Goal: Information Seeking & Learning: Learn about a topic

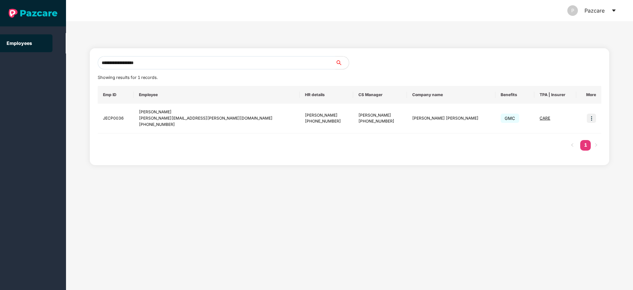
click at [614, 11] on icon "caret-down" at bounding box center [614, 11] width 4 height 2
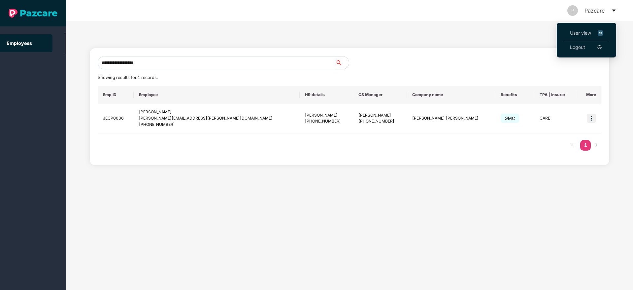
click at [575, 49] on link "Logout" at bounding box center [577, 47] width 15 height 7
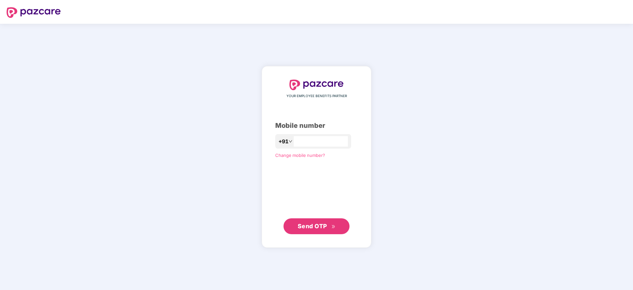
click at [297, 134] on div "+91" at bounding box center [313, 141] width 76 height 15
click at [294, 142] on input "number" at bounding box center [321, 141] width 54 height 11
type input "**********"
click at [306, 225] on span "Send OTP" at bounding box center [312, 225] width 29 height 7
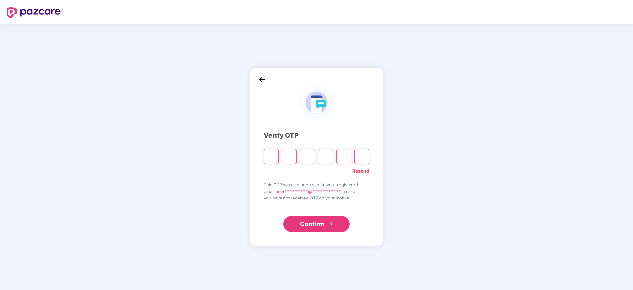
type input "*"
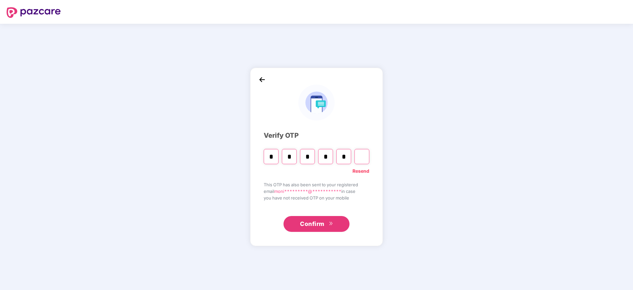
type input "*"
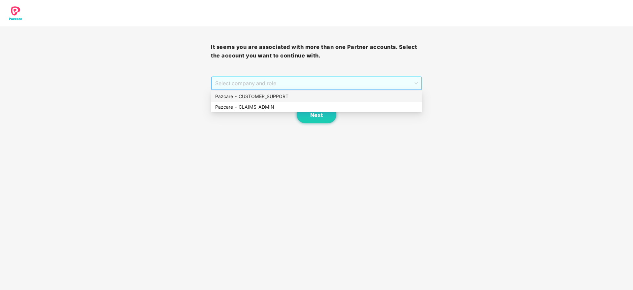
click at [264, 83] on span "Select company and role" at bounding box center [316, 83] width 202 height 13
click at [272, 94] on div "Pazcare - CUSTOMER_SUPPORT" at bounding box center [316, 96] width 203 height 7
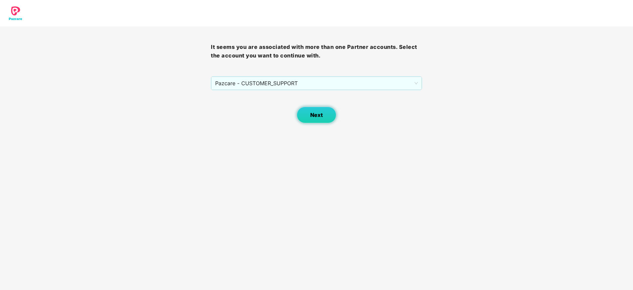
click at [309, 118] on button "Next" at bounding box center [317, 115] width 40 height 17
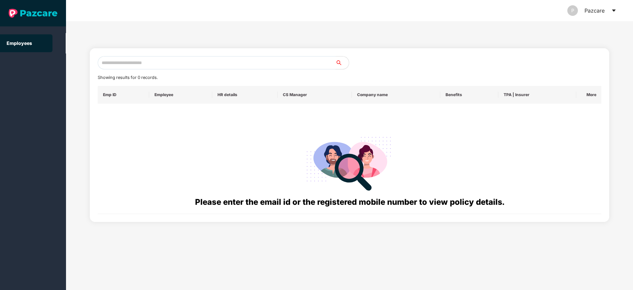
click at [214, 61] on input "text" at bounding box center [217, 62] width 238 height 13
paste input "**********"
type input "**********"
click at [181, 66] on input "text" at bounding box center [217, 62] width 238 height 13
paste input "**********"
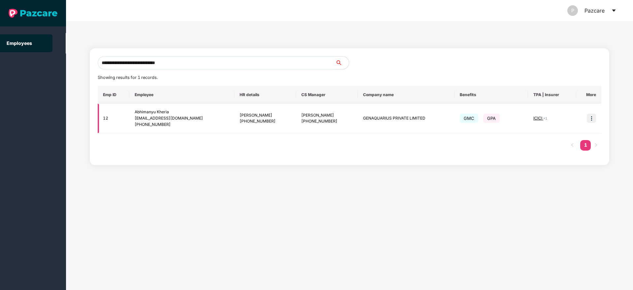
type input "**********"
click at [590, 120] on img at bounding box center [591, 118] width 9 height 9
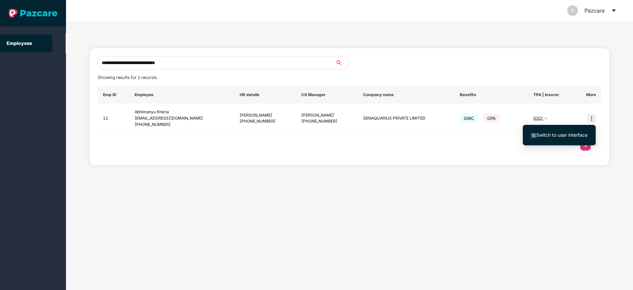
click at [568, 132] on span "Switch to user interface" at bounding box center [561, 135] width 51 height 6
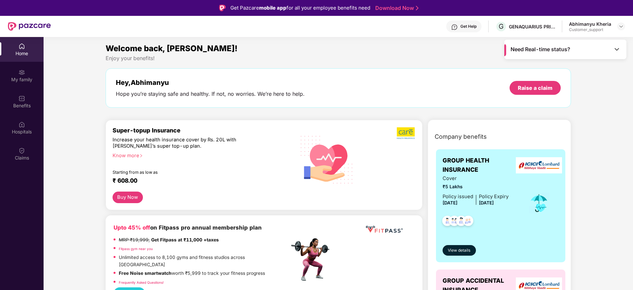
click at [152, 82] on div "Hey, Abhimanyu" at bounding box center [210, 83] width 189 height 8
drag, startPoint x: 172, startPoint y: 82, endPoint x: 132, endPoint y: 82, distance: 39.9
click at [132, 82] on div "Hey, Abhimanyu" at bounding box center [210, 83] width 189 height 8
copy div "Abhimanyu"
click at [21, 81] on div "My family" at bounding box center [22, 79] width 44 height 7
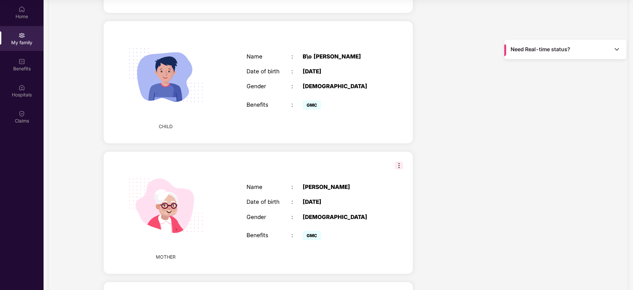
scroll to position [373, 0]
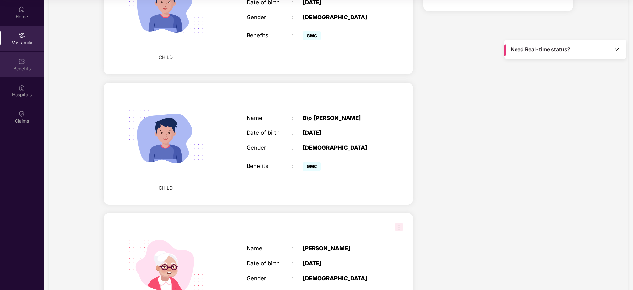
click at [23, 70] on div "Benefits" at bounding box center [22, 68] width 44 height 7
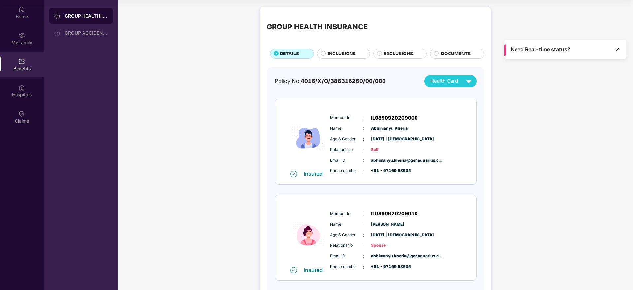
scroll to position [0, 0]
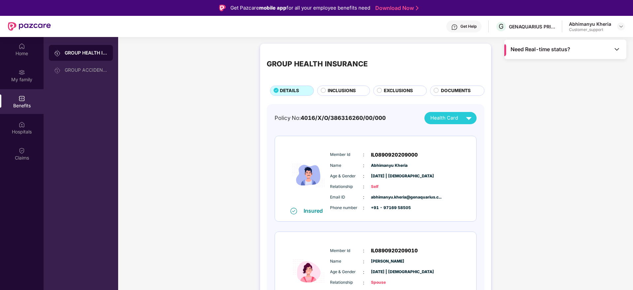
click at [461, 26] on div "Get Help" at bounding box center [468, 26] width 16 height 5
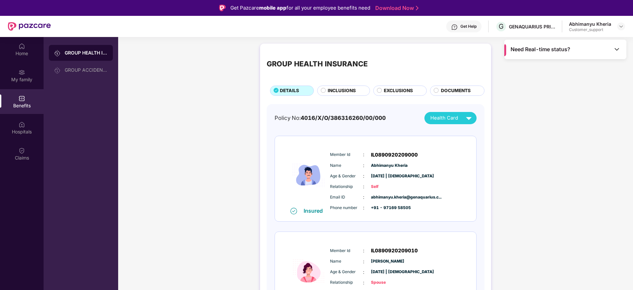
click at [464, 24] on div "Get Help" at bounding box center [468, 26] width 16 height 5
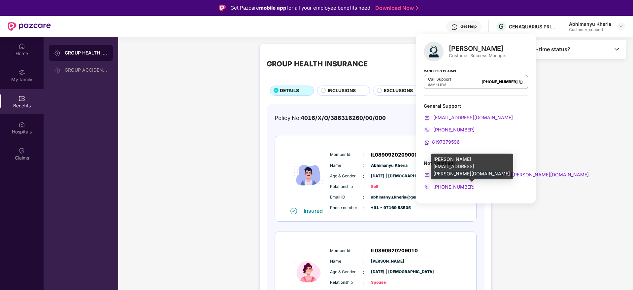
drag, startPoint x: 501, startPoint y: 176, endPoint x: 434, endPoint y: 175, distance: 67.0
click at [434, 175] on div "syed.mansoor@pazcare.com" at bounding box center [476, 174] width 104 height 7
copy span "syed.mansoor@pazcare.com"
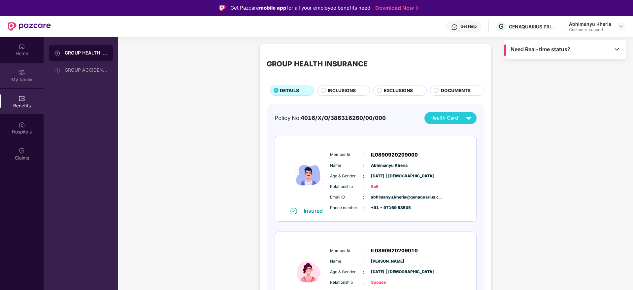
click at [25, 76] on div "My family" at bounding box center [22, 79] width 44 height 7
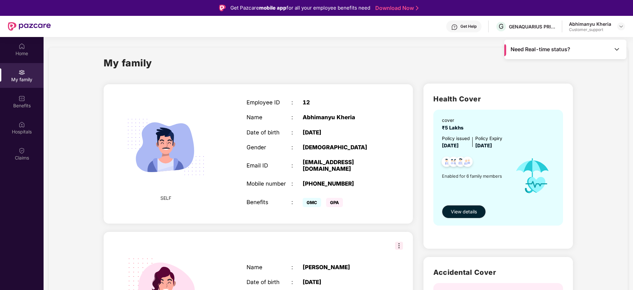
click at [303, 101] on div "12" at bounding box center [342, 102] width 79 height 7
drag, startPoint x: 332, startPoint y: 172, endPoint x: 304, endPoint y: 164, distance: 29.6
click at [304, 164] on div "Employee ID : 12 Name : Abhimanyu Kheria Date of birth : 10 June 1987 Gender : …" at bounding box center [314, 154] width 148 height 126
click at [347, 174] on div "Employee ID : 12 Name : Abhimanyu Kheria Date of birth : 10 June 1987 Gender : …" at bounding box center [314, 154] width 148 height 126
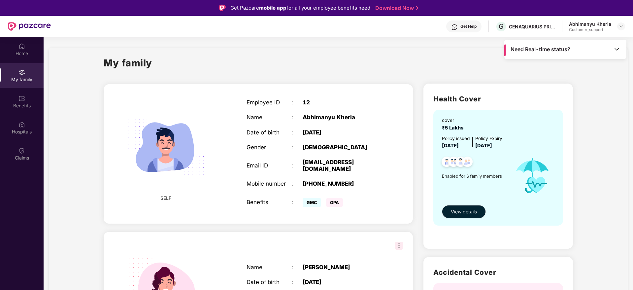
click at [334, 171] on div "abhimanyu.kheria@genaquarius.com" at bounding box center [342, 165] width 79 height 13
drag, startPoint x: 334, startPoint y: 171, endPoint x: 300, endPoint y: 162, distance: 34.6
click at [300, 162] on div "Email ID : abhimanyu.kheria@genaquarius.com" at bounding box center [314, 165] width 135 height 13
copy div "abhimanyu.kheria@genaquarius.com"
drag, startPoint x: 351, startPoint y: 184, endPoint x: 312, endPoint y: 183, distance: 39.0
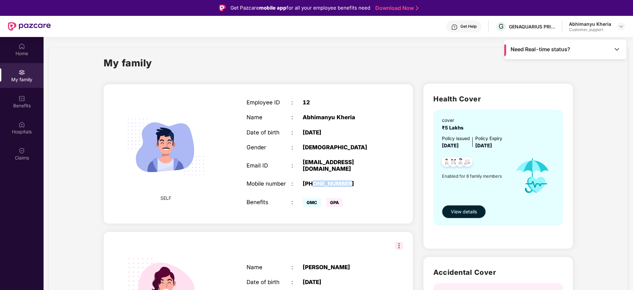
click at [312, 183] on div "+919716958505" at bounding box center [342, 183] width 79 height 7
copy div "9716958505"
drag, startPoint x: 360, startPoint y: 116, endPoint x: 301, endPoint y: 117, distance: 59.1
click at [301, 117] on div "Name : Abhimanyu Kheria" at bounding box center [314, 117] width 135 height 7
copy div "Abhimanyu Kheria"
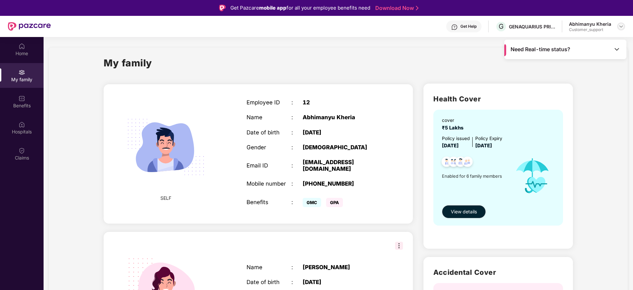
click at [622, 30] on div at bounding box center [621, 26] width 8 height 8
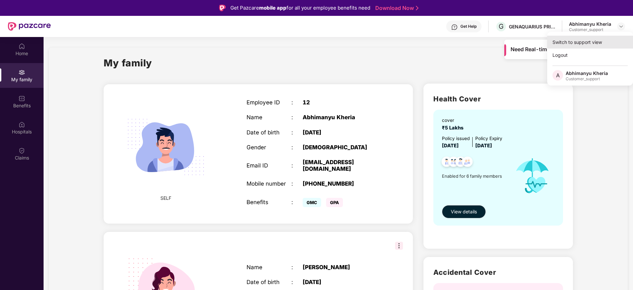
click at [593, 43] on div "Switch to support view" at bounding box center [590, 42] width 86 height 13
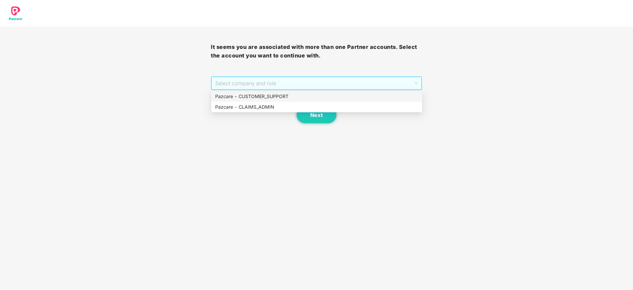
click at [296, 83] on span "Select company and role" at bounding box center [316, 83] width 202 height 13
click at [270, 97] on div "Pazcare - CUSTOMER_SUPPORT" at bounding box center [316, 96] width 203 height 7
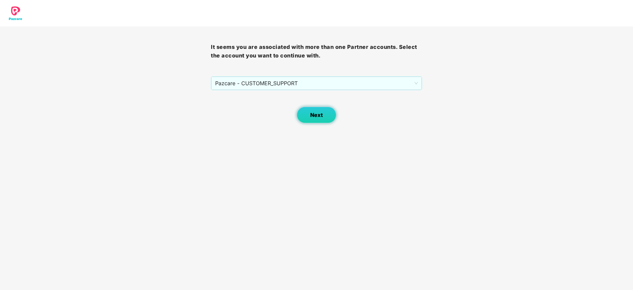
click at [320, 114] on span "Next" at bounding box center [316, 115] width 13 height 6
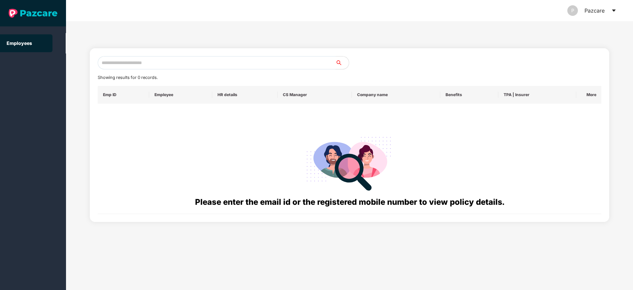
click at [155, 65] on input "text" at bounding box center [217, 62] width 238 height 13
paste input "**********"
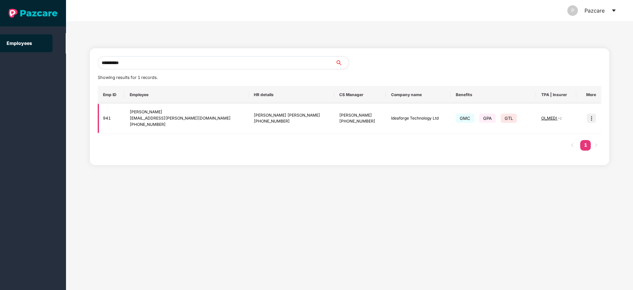
type input "**********"
click at [590, 118] on img at bounding box center [591, 118] width 9 height 9
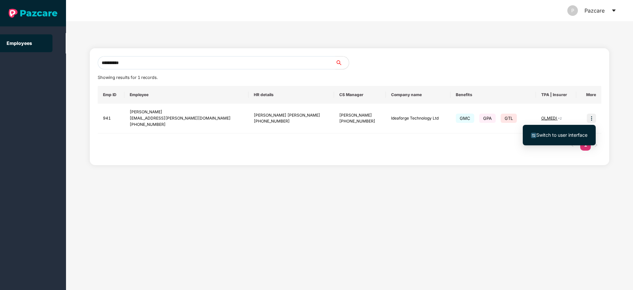
click at [556, 134] on span "Switch to user interface" at bounding box center [561, 135] width 51 height 6
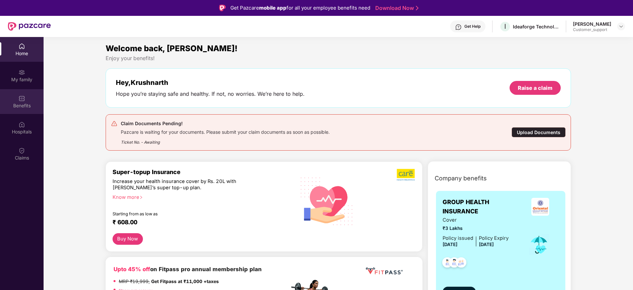
click at [21, 102] on div "Benefits" at bounding box center [22, 105] width 44 height 7
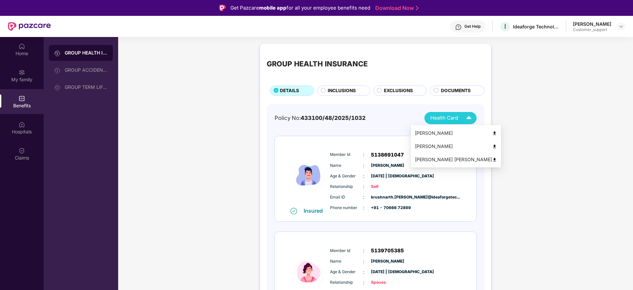
click at [468, 118] on img at bounding box center [469, 118] width 12 height 12
click at [450, 185] on div "Relationship : Self" at bounding box center [395, 186] width 131 height 7
click at [471, 117] on img at bounding box center [469, 118] width 12 height 12
click at [474, 117] on img at bounding box center [469, 118] width 12 height 12
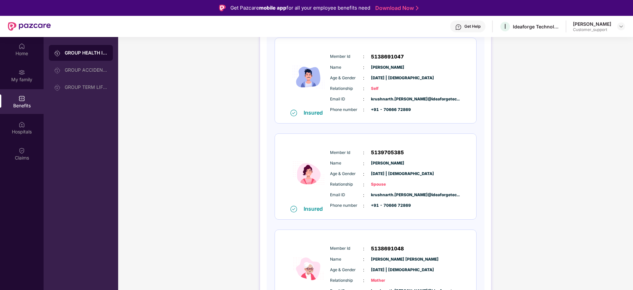
scroll to position [97, 0]
click at [620, 27] on img at bounding box center [620, 26] width 5 height 5
click at [580, 41] on div "Switch to support view" at bounding box center [590, 42] width 86 height 13
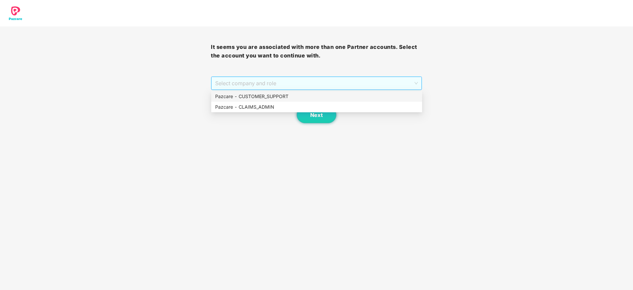
click at [346, 83] on span "Select company and role" at bounding box center [316, 83] width 202 height 13
click at [289, 99] on div "Pazcare - CUSTOMER_SUPPORT" at bounding box center [316, 96] width 203 height 7
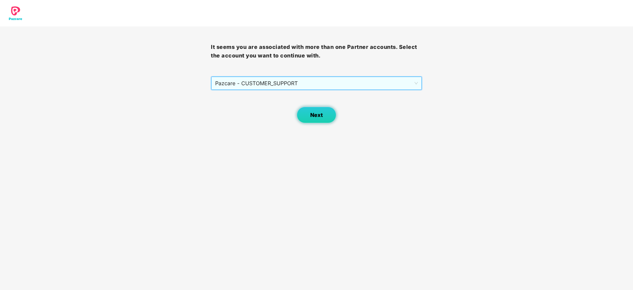
click at [312, 113] on span "Next" at bounding box center [316, 115] width 13 height 6
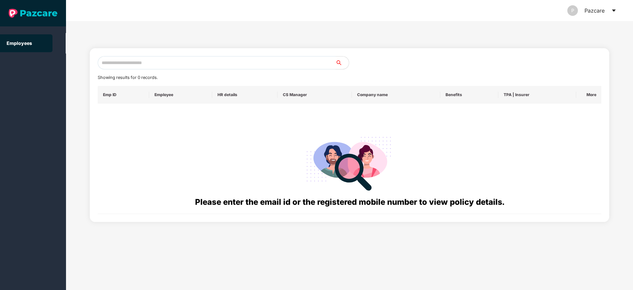
click at [167, 63] on input "text" at bounding box center [217, 62] width 238 height 13
paste input "**********"
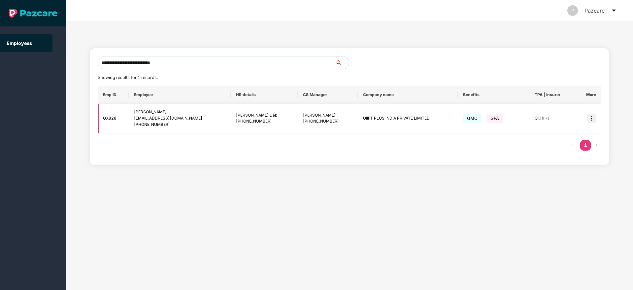
type input "**********"
click at [594, 119] on img at bounding box center [591, 118] width 9 height 9
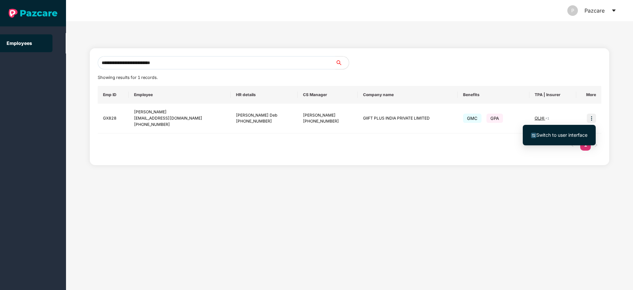
click at [573, 133] on span "Switch to user interface" at bounding box center [561, 135] width 51 height 6
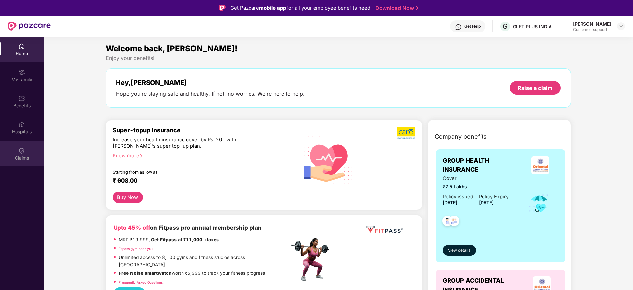
click at [16, 153] on div "Claims" at bounding box center [22, 153] width 44 height 25
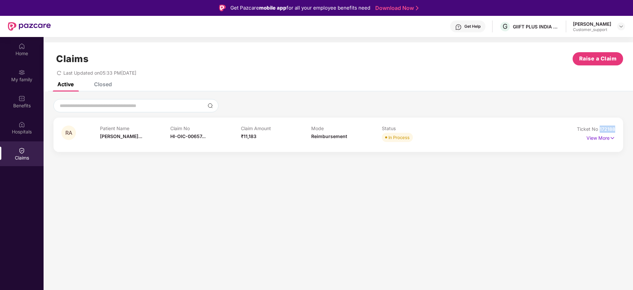
drag, startPoint x: 621, startPoint y: 129, endPoint x: 600, endPoint y: 127, distance: 21.2
click at [600, 127] on div "RA Patient Name Ramesh Agarwa... Claim No HI-OIC-00657... Claim Amount ₹11,183 …" at bounding box center [338, 134] width 570 height 34
copy span "172188"
click at [621, 29] on div at bounding box center [621, 26] width 8 height 8
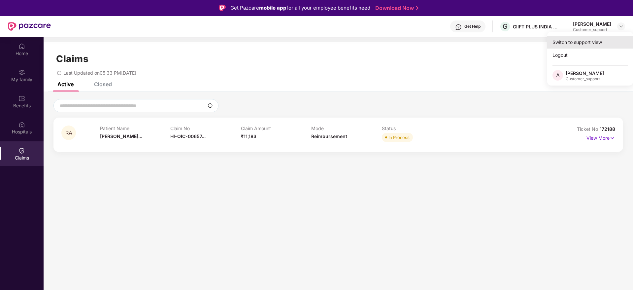
click at [584, 38] on div "Switch to support view" at bounding box center [590, 42] width 86 height 13
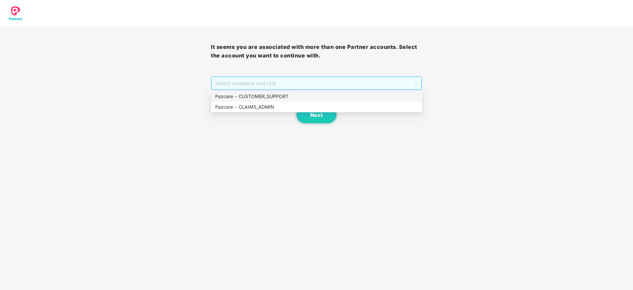
click at [287, 81] on span "Select company and role" at bounding box center [316, 83] width 202 height 13
click at [272, 95] on div "Pazcare - CUSTOMER_SUPPORT" at bounding box center [316, 96] width 203 height 7
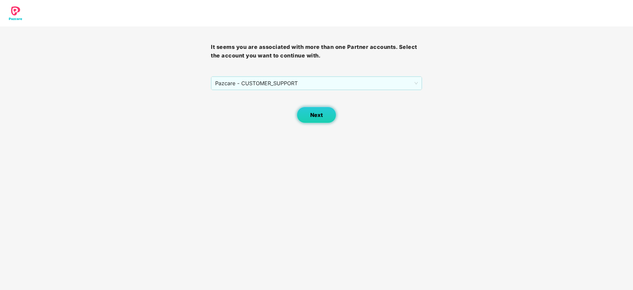
click at [309, 114] on button "Next" at bounding box center [317, 115] width 40 height 17
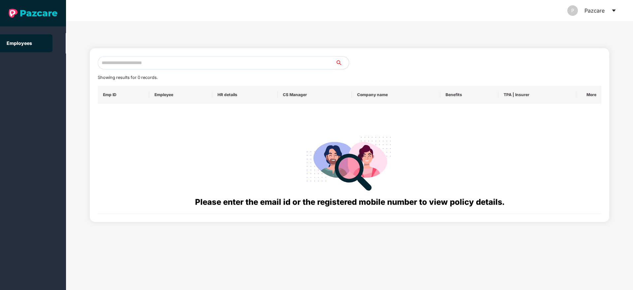
click at [136, 66] on input "text" at bounding box center [217, 62] width 238 height 13
paste input "**********"
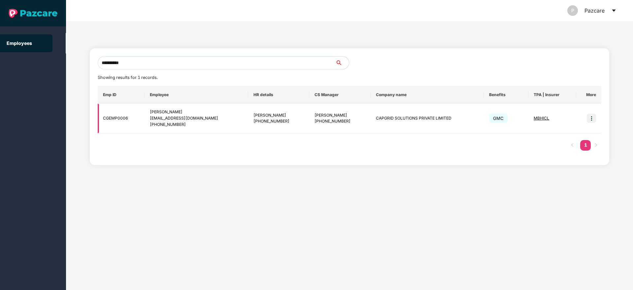
type input "**********"
click at [592, 120] on img at bounding box center [591, 118] width 9 height 9
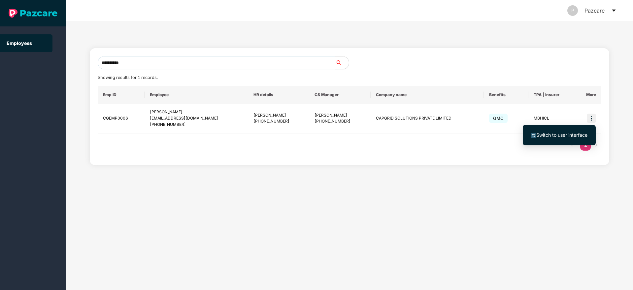
click at [571, 134] on span "Switch to user interface" at bounding box center [561, 135] width 51 height 6
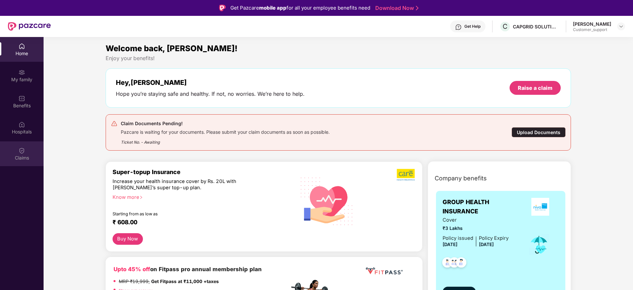
click at [24, 153] on img at bounding box center [21, 150] width 7 height 7
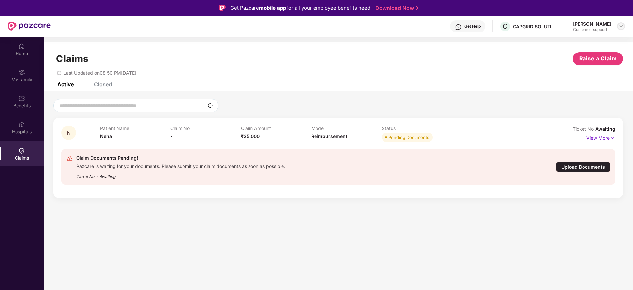
click at [619, 27] on img at bounding box center [620, 26] width 5 height 5
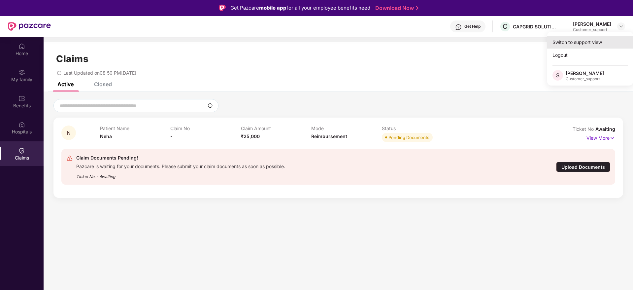
click at [587, 41] on div "Switch to support view" at bounding box center [590, 42] width 86 height 13
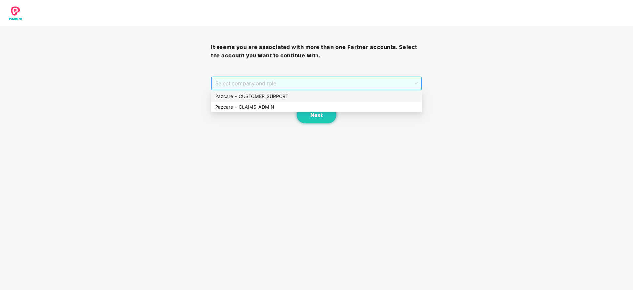
click at [343, 86] on span "Select company and role" at bounding box center [316, 83] width 202 height 13
click at [285, 98] on div "Pazcare - CUSTOMER_SUPPORT" at bounding box center [316, 96] width 203 height 7
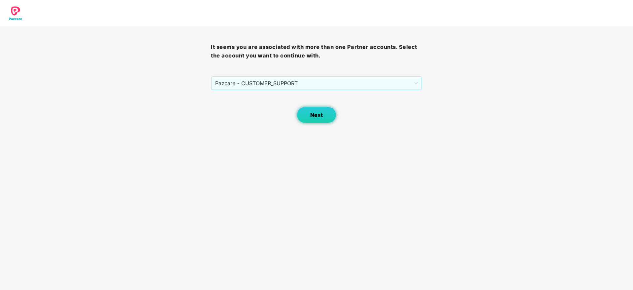
click at [319, 113] on span "Next" at bounding box center [316, 115] width 13 height 6
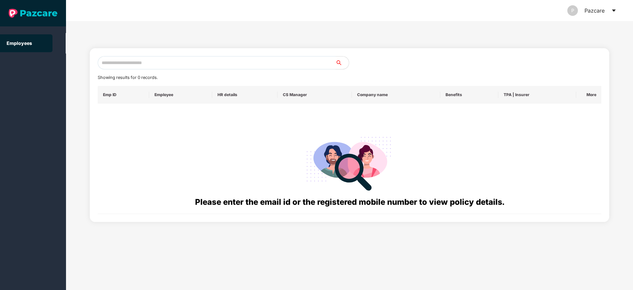
click at [162, 60] on input "text" at bounding box center [217, 62] width 238 height 13
paste input "**********"
click at [107, 62] on input "**********" at bounding box center [217, 62] width 238 height 13
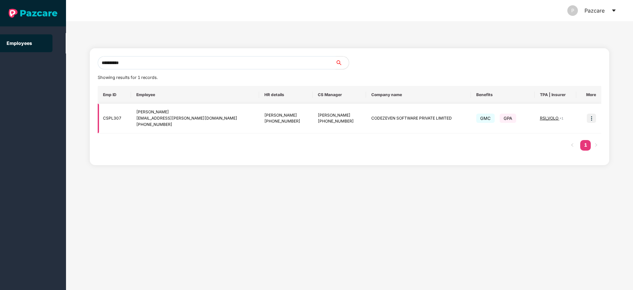
type input "**********"
click at [592, 121] on img at bounding box center [591, 118] width 9 height 9
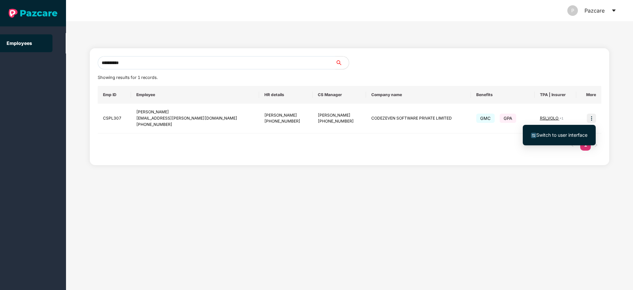
click at [565, 132] on span "Switch to user interface" at bounding box center [561, 135] width 51 height 6
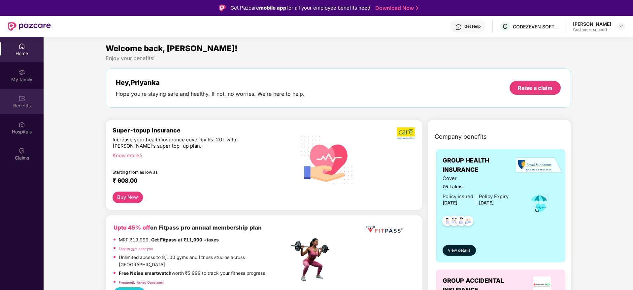
click at [28, 103] on div "Benefits" at bounding box center [22, 105] width 44 height 7
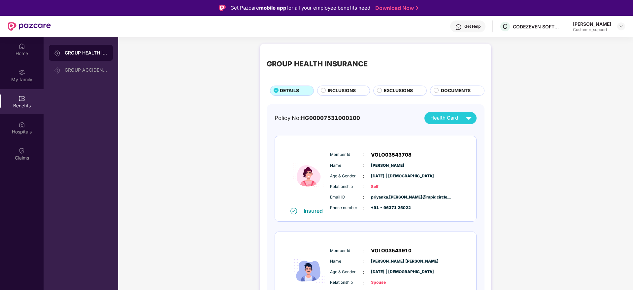
click at [343, 90] on span "INCLUSIONS" at bounding box center [342, 90] width 28 height 7
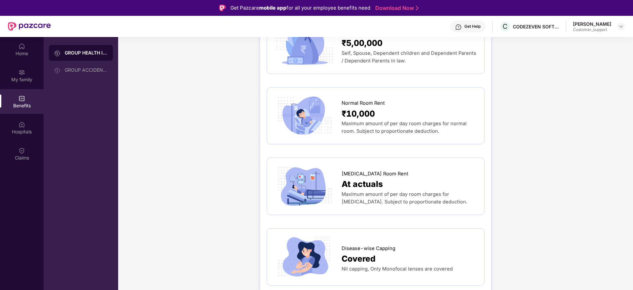
scroll to position [98, 0]
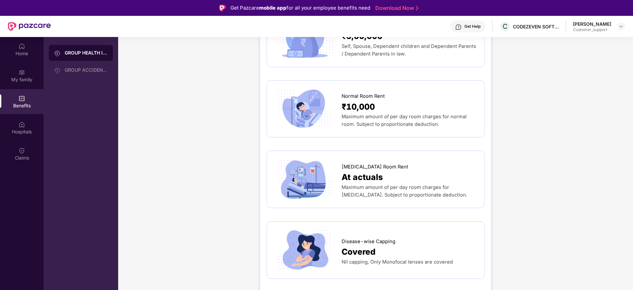
click at [618, 30] on div at bounding box center [621, 26] width 8 height 8
click at [623, 27] on img at bounding box center [620, 26] width 5 height 5
click at [583, 40] on div "Switch to support view" at bounding box center [590, 42] width 86 height 13
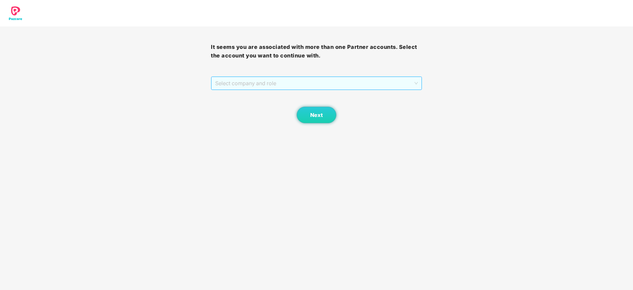
click at [335, 84] on span "Select company and role" at bounding box center [316, 83] width 202 height 13
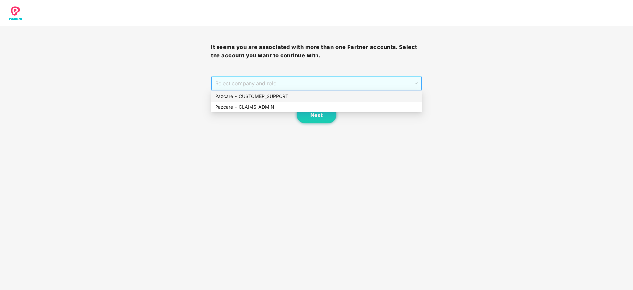
click at [277, 95] on div "Pazcare - CUSTOMER_SUPPORT" at bounding box center [316, 96] width 203 height 7
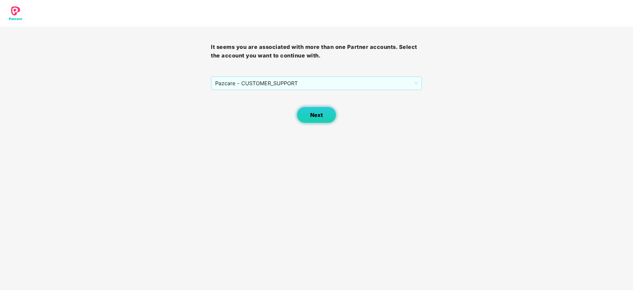
click at [319, 112] on span "Next" at bounding box center [316, 115] width 13 height 6
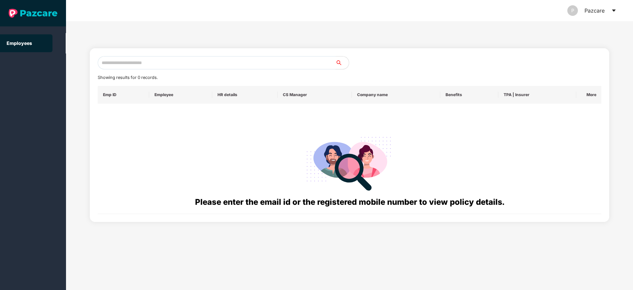
click at [176, 62] on input "text" at bounding box center [217, 62] width 238 height 13
paste input "**********"
click at [169, 65] on input "**********" at bounding box center [217, 62] width 238 height 13
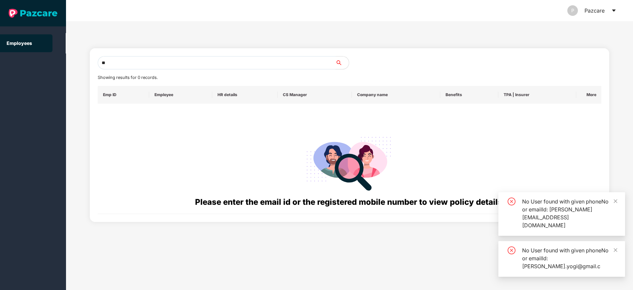
type input "*"
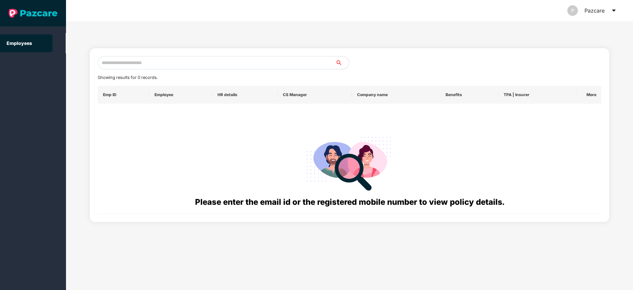
paste input "**********"
click at [108, 63] on input "**********" at bounding box center [217, 62] width 238 height 13
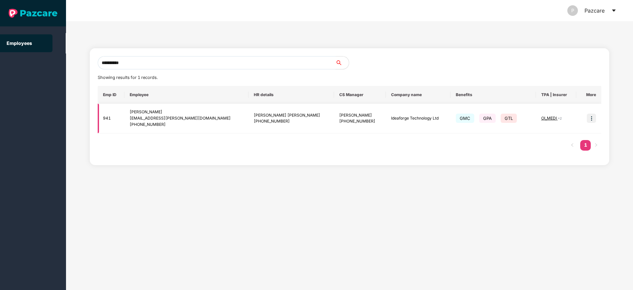
type input "**********"
click at [592, 119] on img at bounding box center [591, 118] width 9 height 9
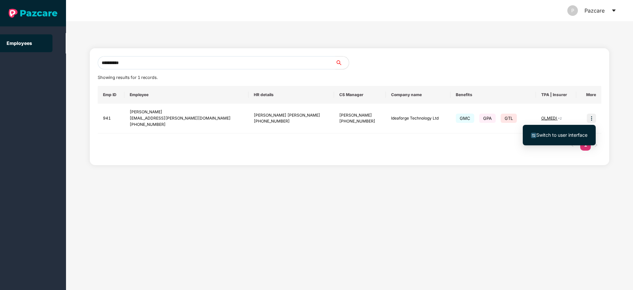
click at [565, 133] on span "Switch to user interface" at bounding box center [561, 135] width 51 height 6
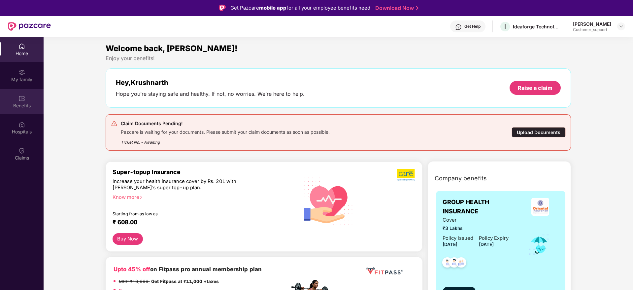
click at [24, 101] on img at bounding box center [21, 98] width 7 height 7
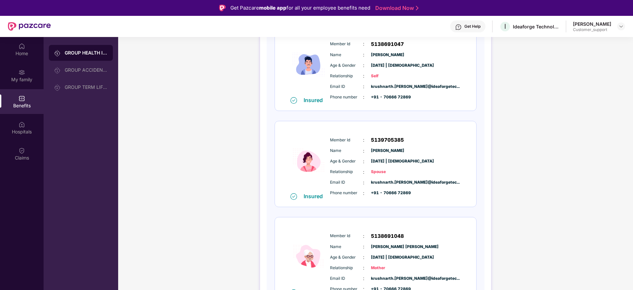
scroll to position [147, 0]
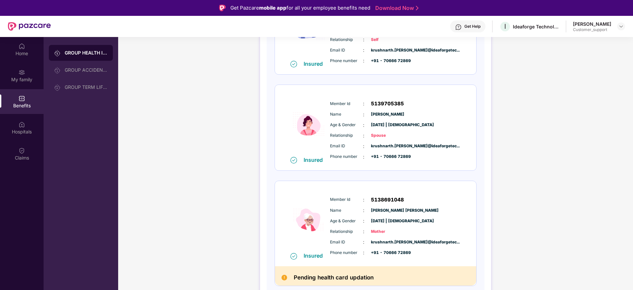
click at [456, 30] on img at bounding box center [458, 27] width 7 height 7
click at [622, 31] on div "Krushnarth Kawale Customer_support" at bounding box center [599, 27] width 52 height 12
click at [622, 24] on img at bounding box center [620, 26] width 5 height 5
click at [578, 39] on div "Switch to support view" at bounding box center [590, 42] width 86 height 13
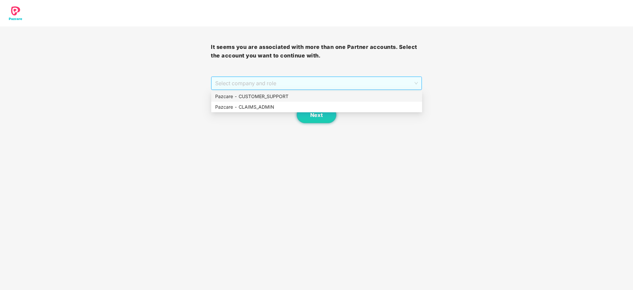
click at [317, 80] on span "Select company and role" at bounding box center [316, 83] width 202 height 13
click at [274, 96] on div "Pazcare - CUSTOMER_SUPPORT" at bounding box center [316, 96] width 203 height 7
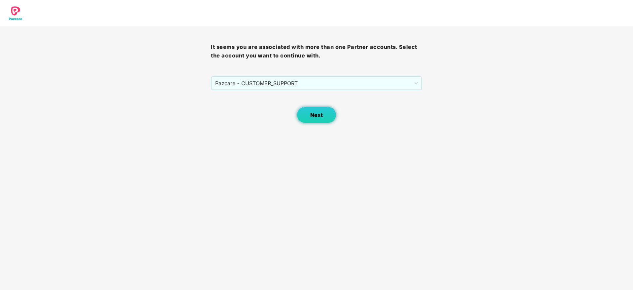
click at [317, 116] on span "Next" at bounding box center [316, 115] width 13 height 6
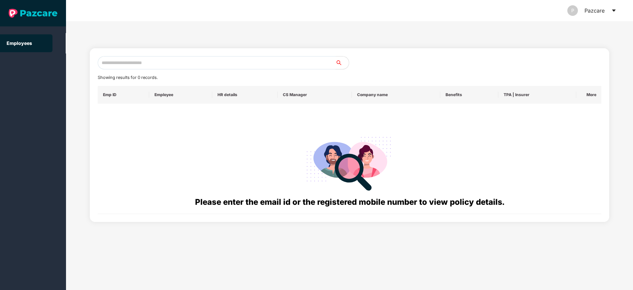
click at [156, 64] on input "text" at bounding box center [217, 62] width 238 height 13
paste input "**********"
click at [168, 59] on input "**********" at bounding box center [217, 62] width 238 height 13
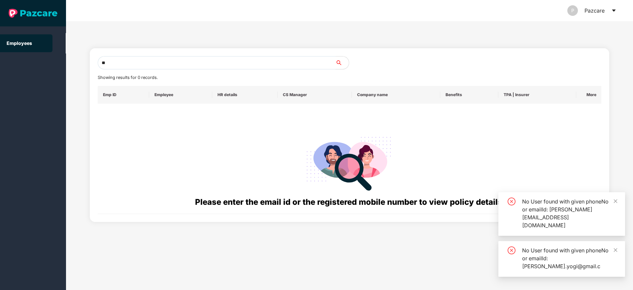
type input "*"
paste input "**********"
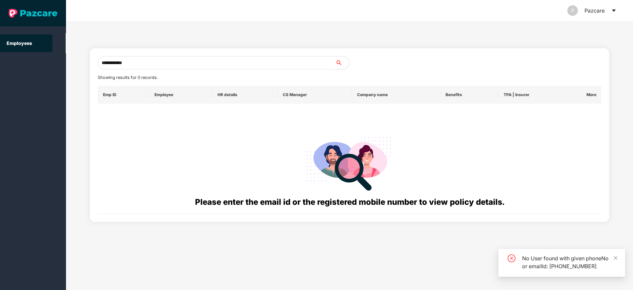
click at [107, 61] on input "**********" at bounding box center [217, 62] width 238 height 13
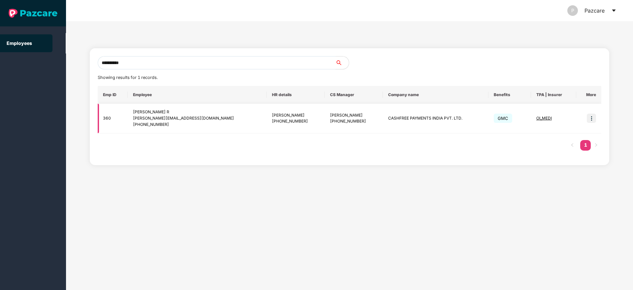
type input "**********"
click at [592, 119] on img at bounding box center [591, 118] width 9 height 9
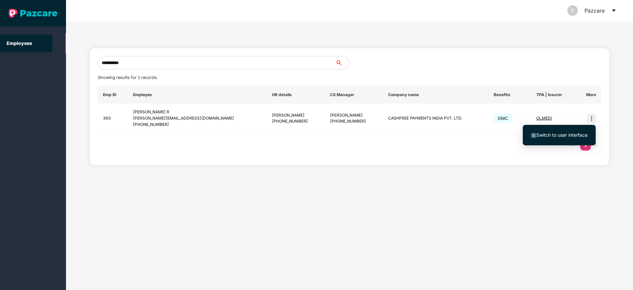
click at [557, 136] on span "Switch to user interface" at bounding box center [561, 135] width 51 height 6
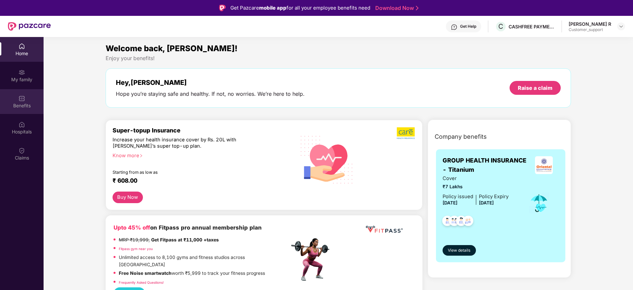
click at [25, 106] on div "Benefits" at bounding box center [22, 105] width 44 height 7
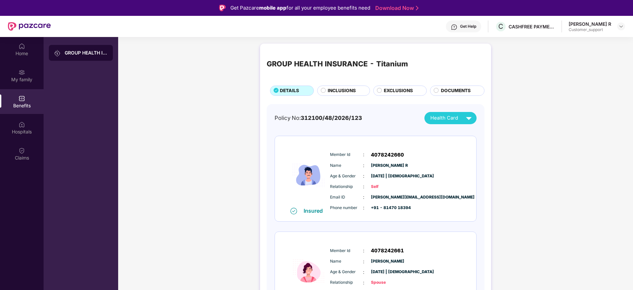
click at [338, 92] on span "INCLUSIONS" at bounding box center [342, 90] width 28 height 7
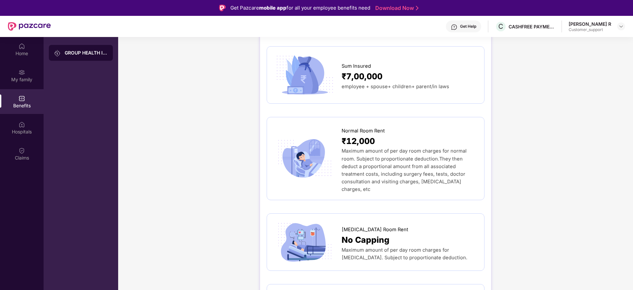
scroll to position [60, 0]
click at [15, 47] on div "Home" at bounding box center [22, 49] width 44 height 25
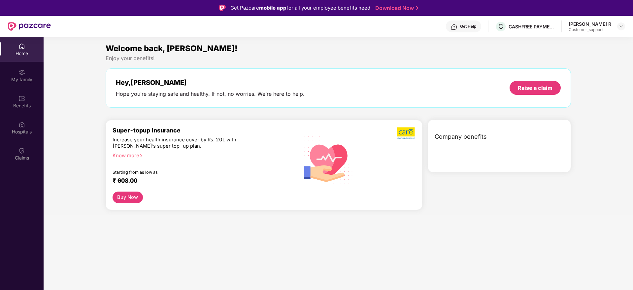
scroll to position [0, 0]
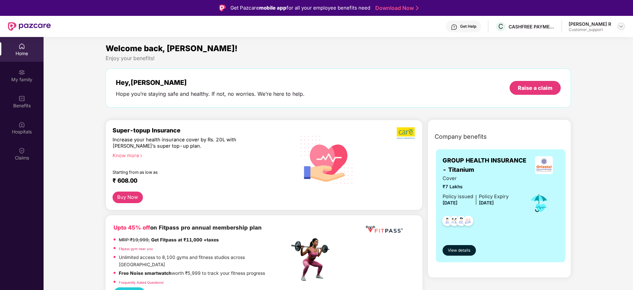
click at [621, 28] on img at bounding box center [620, 26] width 5 height 5
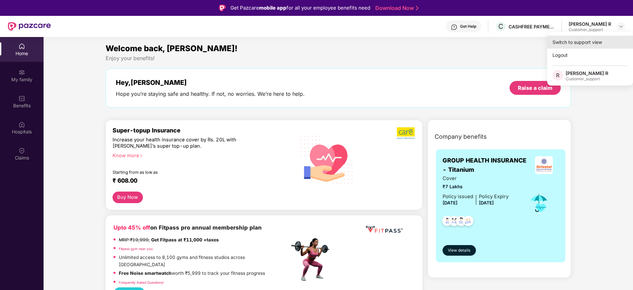
click at [581, 40] on div "Switch to support view" at bounding box center [590, 42] width 86 height 13
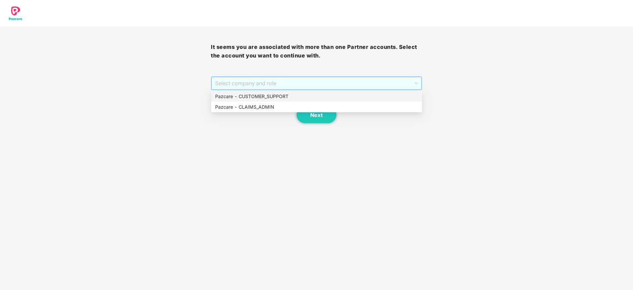
click at [314, 81] on span "Select company and role" at bounding box center [316, 83] width 202 height 13
click at [279, 93] on div "Pazcare - CUSTOMER_SUPPORT" at bounding box center [316, 96] width 203 height 7
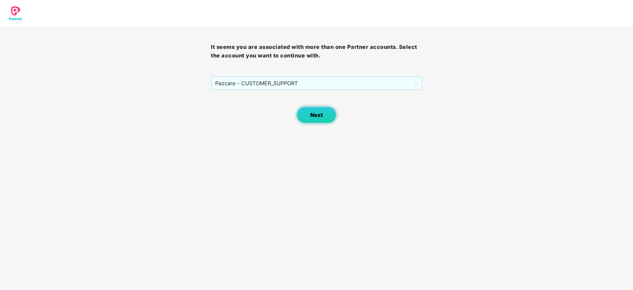
click at [315, 114] on span "Next" at bounding box center [316, 115] width 13 height 6
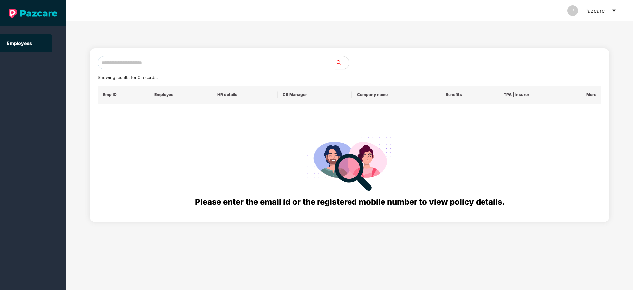
click at [165, 61] on input "text" at bounding box center [217, 62] width 238 height 13
paste input "**********"
click at [107, 61] on input "**********" at bounding box center [217, 62] width 238 height 13
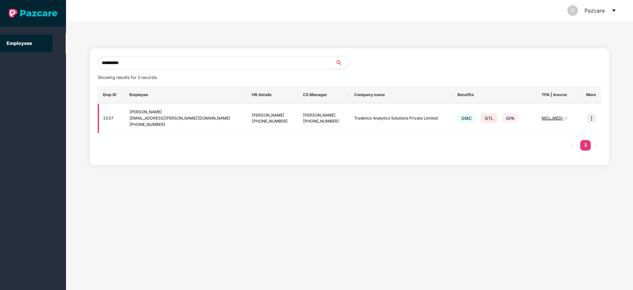
type input "**********"
click at [591, 118] on img at bounding box center [591, 118] width 9 height 9
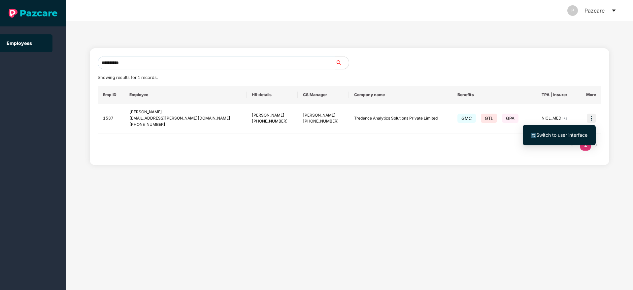
click at [553, 138] on span "Switch to user interface" at bounding box center [559, 134] width 56 height 7
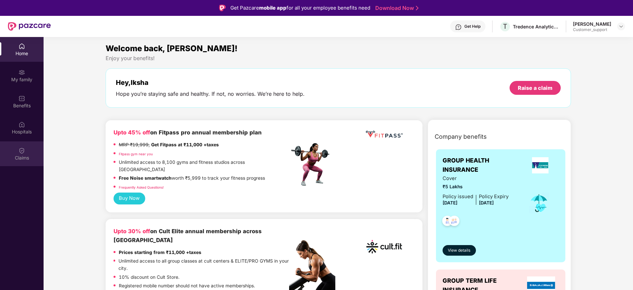
click at [25, 155] on div "Claims" at bounding box center [22, 157] width 44 height 7
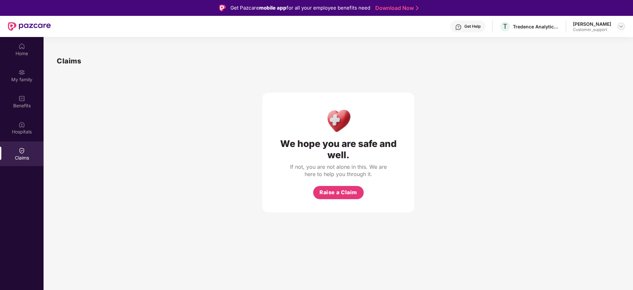
click at [620, 27] on img at bounding box center [620, 26] width 5 height 5
click at [588, 43] on div "Switch to support view" at bounding box center [590, 42] width 86 height 13
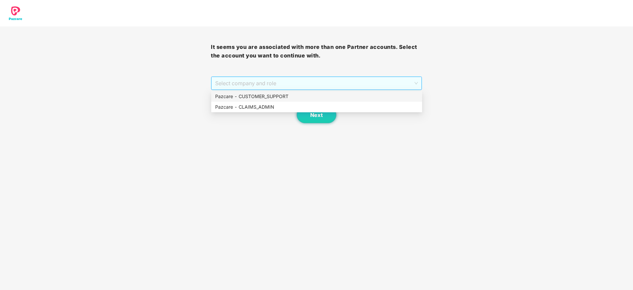
click at [353, 78] on span "Select company and role" at bounding box center [316, 83] width 202 height 13
click at [302, 99] on div "Pazcare - CUSTOMER_SUPPORT" at bounding box center [316, 96] width 203 height 7
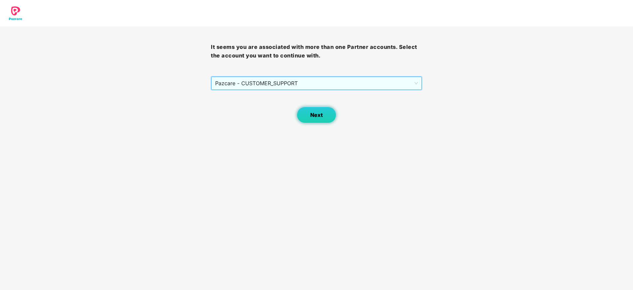
click at [311, 115] on span "Next" at bounding box center [316, 115] width 13 height 6
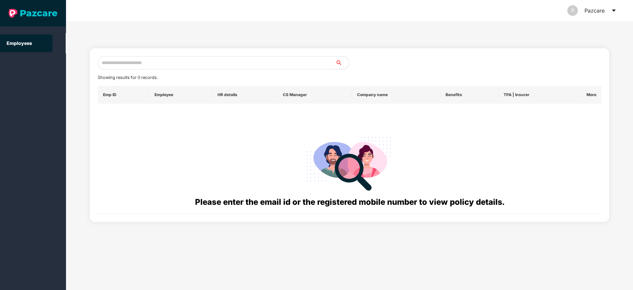
click at [147, 61] on input "text" at bounding box center [217, 62] width 238 height 13
paste input "**********"
click at [108, 64] on input "**********" at bounding box center [217, 62] width 238 height 13
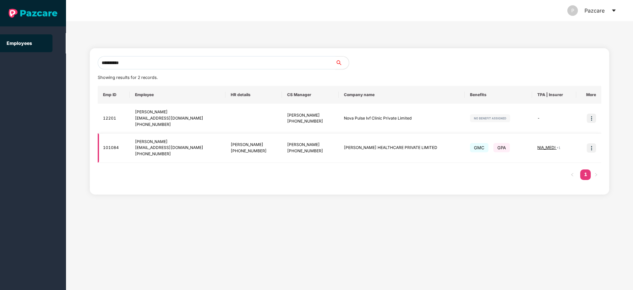
type input "**********"
click at [592, 148] on img at bounding box center [591, 147] width 9 height 9
click at [555, 168] on span "Switch to user interface" at bounding box center [559, 164] width 56 height 7
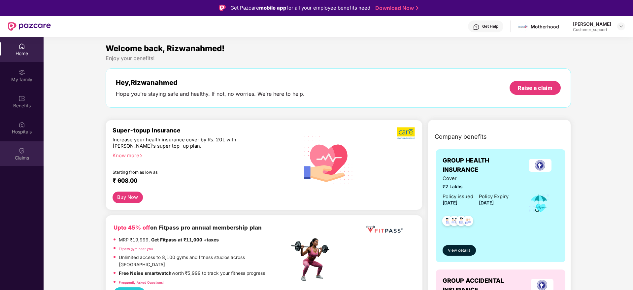
click at [19, 155] on div "Claims" at bounding box center [22, 157] width 44 height 7
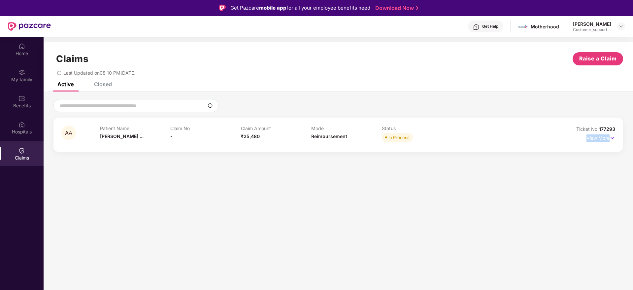
drag, startPoint x: 617, startPoint y: 134, endPoint x: 615, endPoint y: 128, distance: 6.1
click at [615, 128] on div "AA Patient Name Arham Ahmed ... Claim No - Claim Amount ₹25,480 Mode Reimbursem…" at bounding box center [338, 134] width 570 height 34
click at [618, 128] on div "AA Patient Name Arham Ahmed ... Claim No - Claim Amount ₹25,480 Mode Reimbursem…" at bounding box center [338, 134] width 570 height 34
drag, startPoint x: 618, startPoint y: 128, endPoint x: 598, endPoint y: 128, distance: 20.5
click at [598, 128] on div "AA Patient Name Arham Ahmed ... Claim No - Claim Amount ₹25,480 Mode Reimbursem…" at bounding box center [338, 134] width 570 height 34
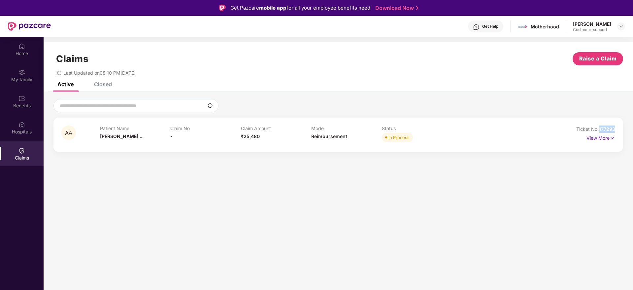
copy span "177293"
click at [20, 47] on img at bounding box center [21, 46] width 7 height 7
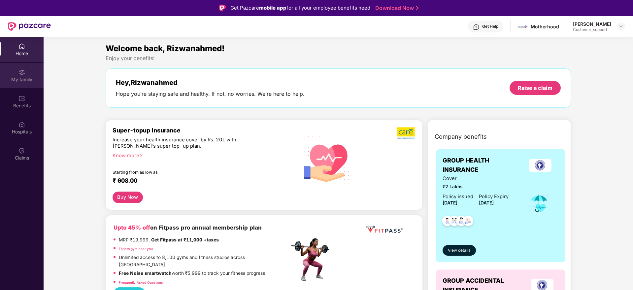
click at [23, 72] on img at bounding box center [21, 72] width 7 height 7
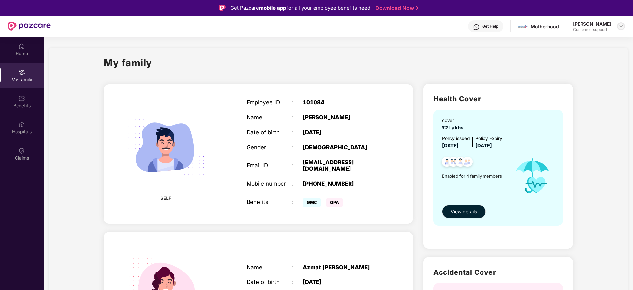
click at [624, 28] on div at bounding box center [621, 26] width 8 height 8
click at [587, 43] on div "Switch to support view" at bounding box center [590, 42] width 86 height 13
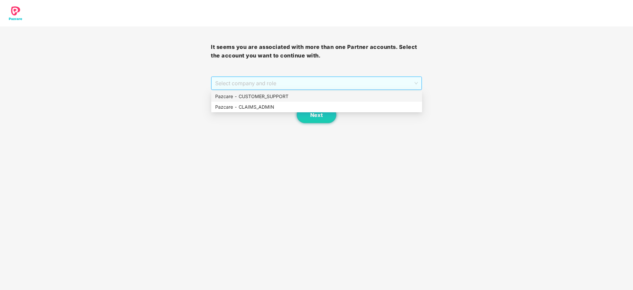
click at [299, 87] on span "Select company and role" at bounding box center [316, 83] width 202 height 13
click at [289, 94] on div "Pazcare - CUSTOMER_SUPPORT" at bounding box center [316, 96] width 203 height 7
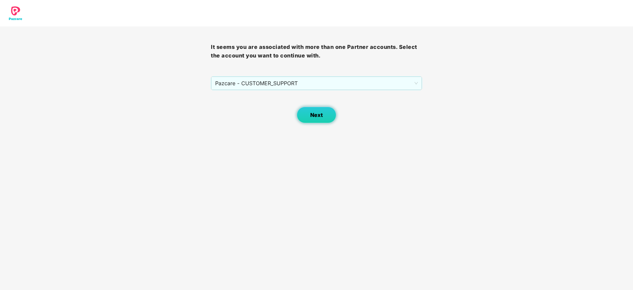
click at [314, 117] on span "Next" at bounding box center [316, 115] width 13 height 6
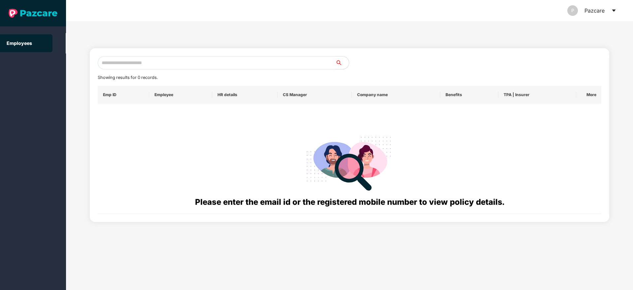
click at [167, 61] on input "text" at bounding box center [217, 62] width 238 height 13
paste input "**********"
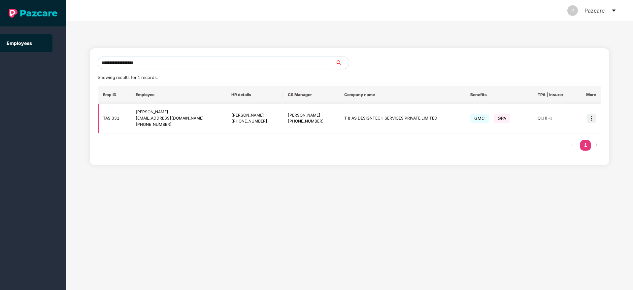
type input "**********"
click at [591, 120] on img at bounding box center [591, 118] width 9 height 9
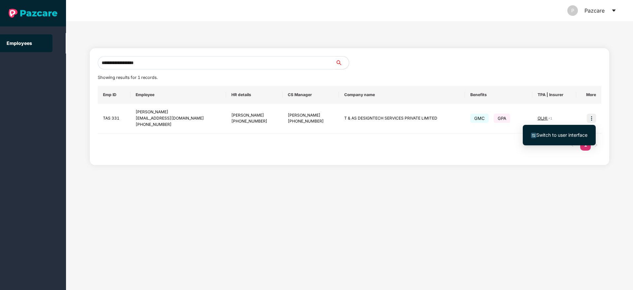
click at [581, 139] on li "Switch to user interface" at bounding box center [559, 135] width 73 height 14
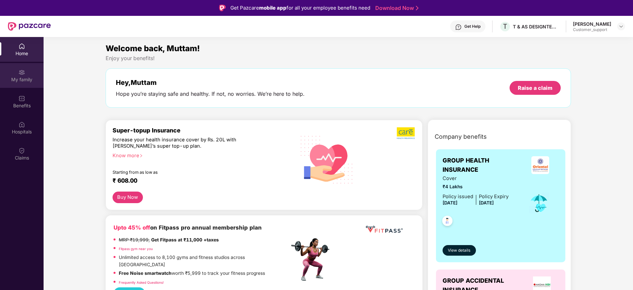
click at [24, 79] on div "My family" at bounding box center [22, 79] width 44 height 7
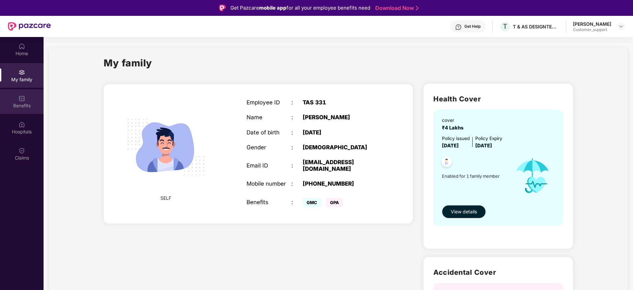
click at [21, 100] on img at bounding box center [21, 98] width 7 height 7
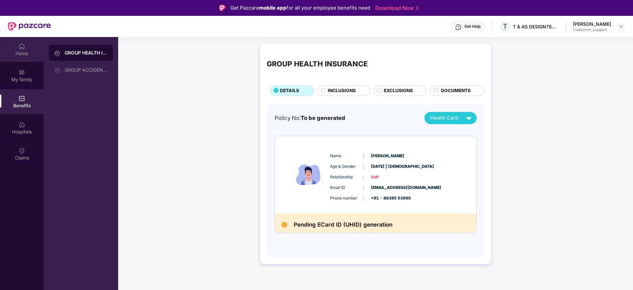
click at [17, 50] on div "Home" at bounding box center [22, 49] width 44 height 25
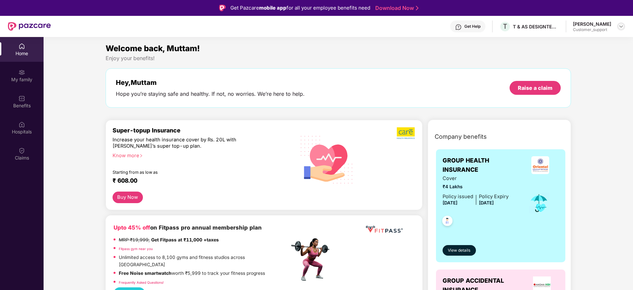
click at [621, 24] on img at bounding box center [620, 26] width 5 height 5
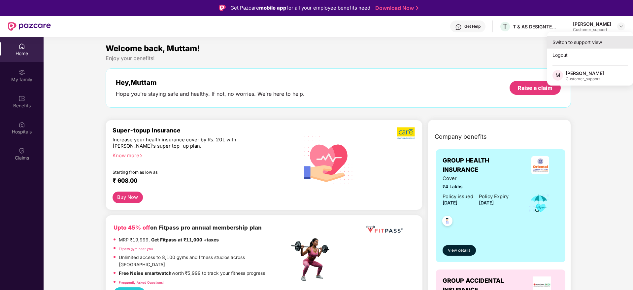
click at [584, 38] on div "Switch to support view" at bounding box center [590, 42] width 86 height 13
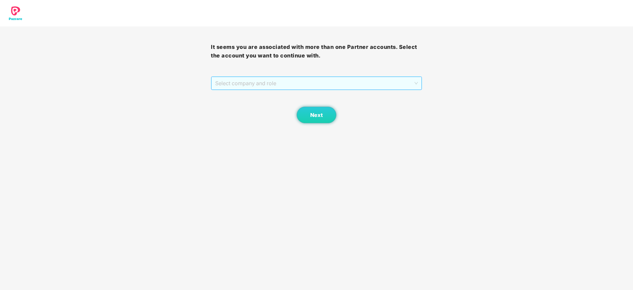
click at [303, 82] on span "Select company and role" at bounding box center [316, 83] width 202 height 13
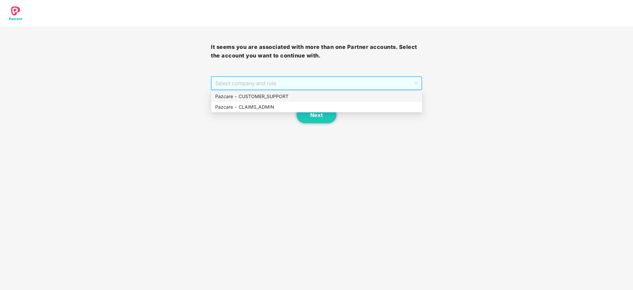
click at [282, 94] on div "Pazcare - CUSTOMER_SUPPORT" at bounding box center [316, 96] width 203 height 7
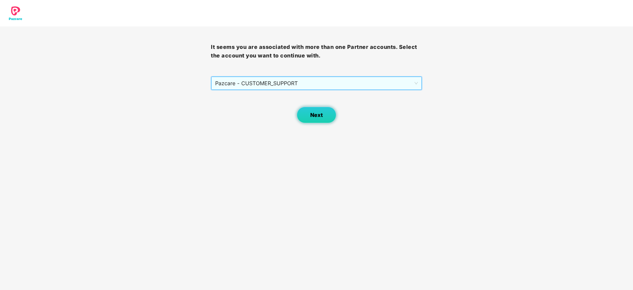
click at [314, 113] on span "Next" at bounding box center [316, 115] width 13 height 6
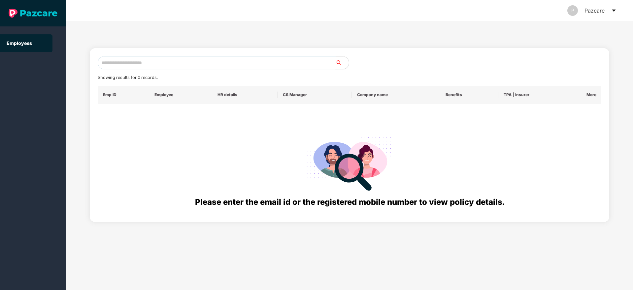
click at [164, 63] on input "text" at bounding box center [217, 62] width 238 height 13
paste input "**********"
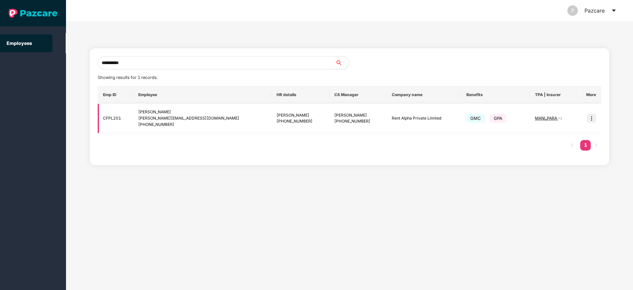
type input "**********"
click at [591, 117] on img at bounding box center [591, 118] width 9 height 9
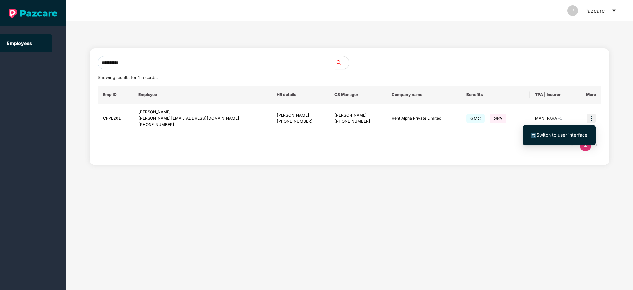
click at [556, 134] on span "Switch to user interface" at bounding box center [561, 135] width 51 height 6
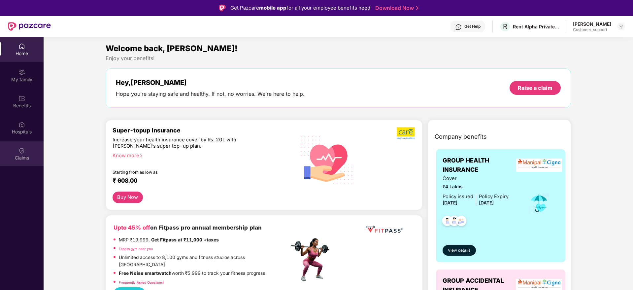
click at [25, 151] on div "Claims" at bounding box center [22, 153] width 44 height 25
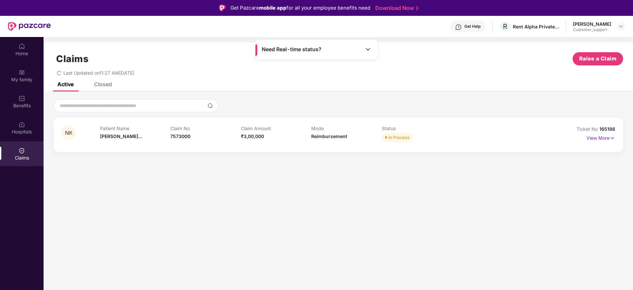
click at [106, 83] on div "Closed" at bounding box center [103, 84] width 18 height 7
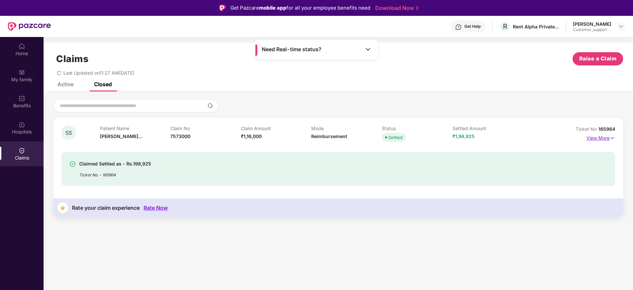
click at [613, 137] on img at bounding box center [613, 137] width 6 height 7
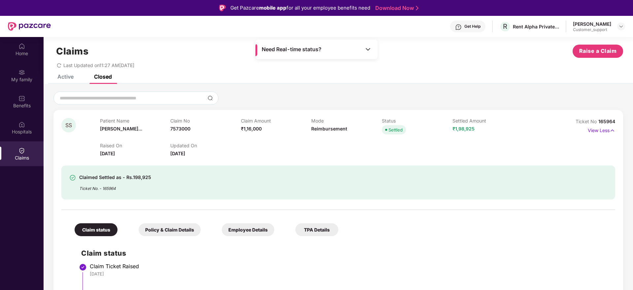
scroll to position [6, 0]
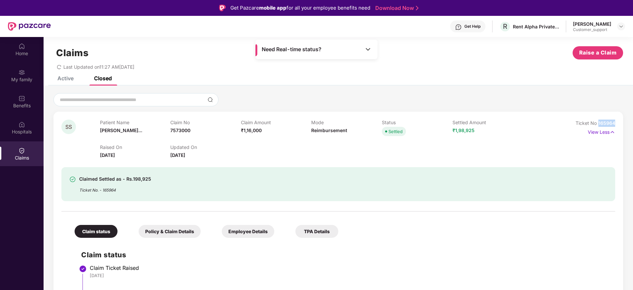
drag, startPoint x: 616, startPoint y: 123, endPoint x: 597, endPoint y: 124, distance: 18.8
click at [597, 124] on div "SS Patient Name Sharmeen Sali... Claim No 7573000 Claim Amount ₹1,16,000 Mode R…" at bounding box center [338, 273] width 570 height 323
copy span "165964"
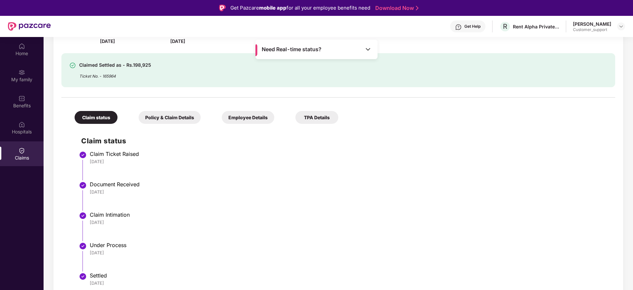
scroll to position [0, 0]
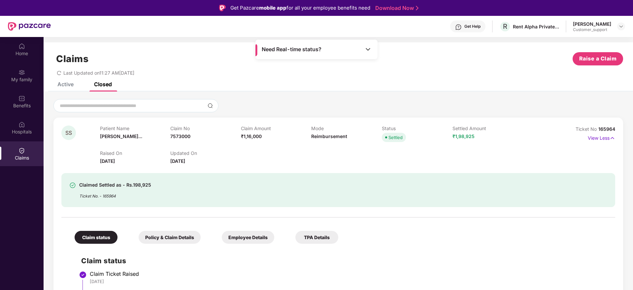
click at [67, 83] on div "Active" at bounding box center [65, 84] width 16 height 7
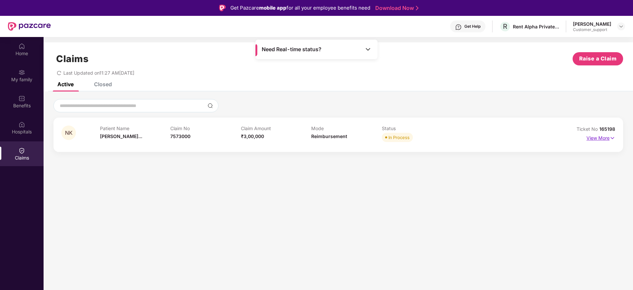
click at [612, 137] on img at bounding box center [613, 137] width 6 height 7
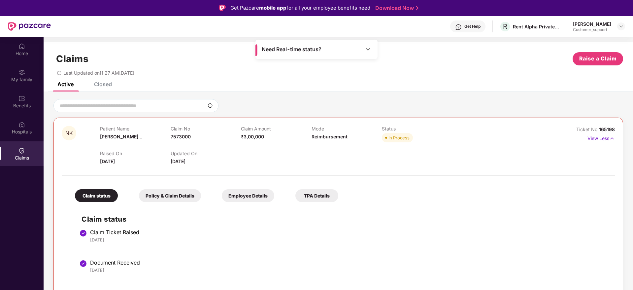
click at [102, 83] on div "Closed" at bounding box center [103, 84] width 18 height 7
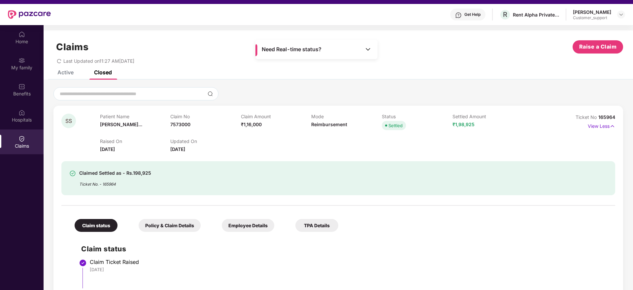
click at [67, 73] on div "Active" at bounding box center [65, 72] width 16 height 7
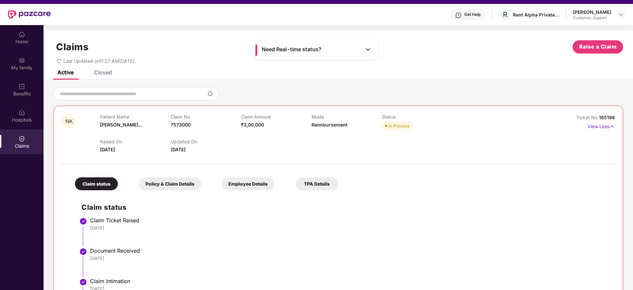
click at [100, 69] on div "Claims Raise a Claim Last Updated on 11:27 AM, 23 Sep 2025" at bounding box center [338, 50] width 589 height 40
click at [103, 74] on div "Closed" at bounding box center [103, 72] width 18 height 7
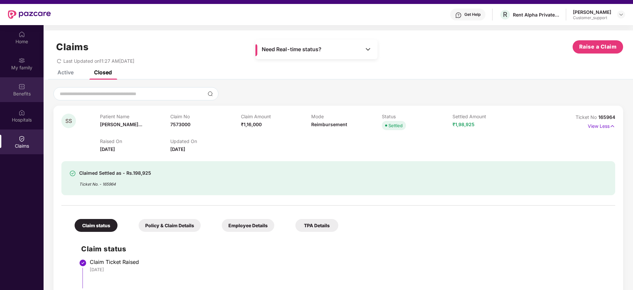
click at [26, 90] on div "Benefits" at bounding box center [22, 89] width 44 height 25
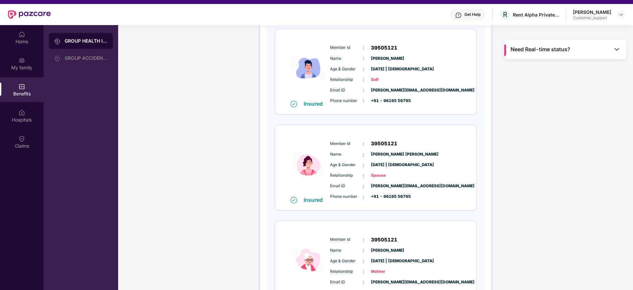
scroll to position [95, 0]
click at [24, 45] on div "Home" at bounding box center [22, 37] width 44 height 25
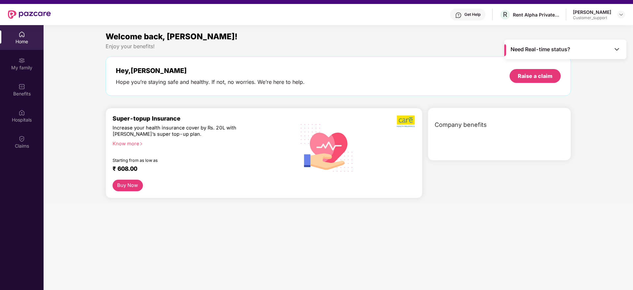
scroll to position [0, 0]
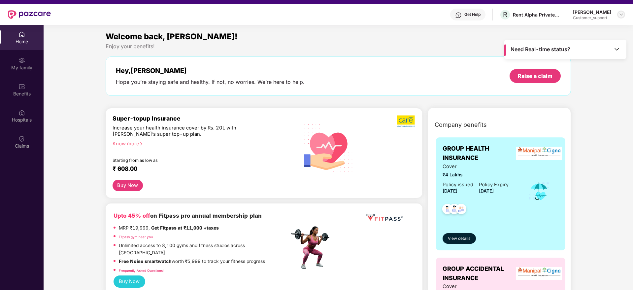
click at [620, 13] on img at bounding box center [620, 14] width 5 height 5
click at [581, 30] on div "Switch to support view" at bounding box center [590, 30] width 86 height 13
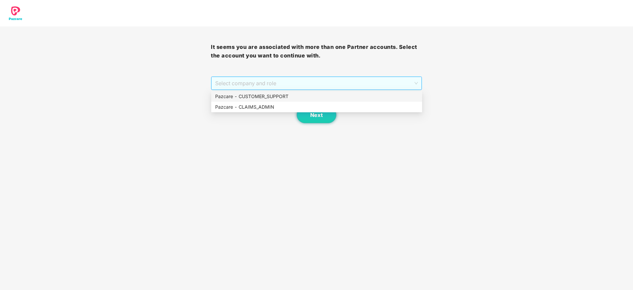
click at [288, 79] on span "Select company and role" at bounding box center [316, 83] width 202 height 13
click at [273, 94] on div "Pazcare - CUSTOMER_SUPPORT" at bounding box center [316, 96] width 203 height 7
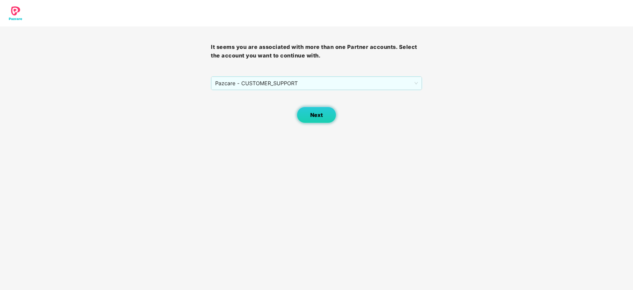
click at [311, 112] on span "Next" at bounding box center [316, 115] width 13 height 6
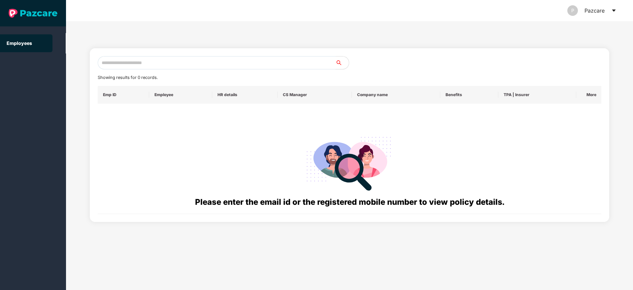
click at [130, 63] on input "text" at bounding box center [217, 62] width 238 height 13
paste input "**********"
type input "*"
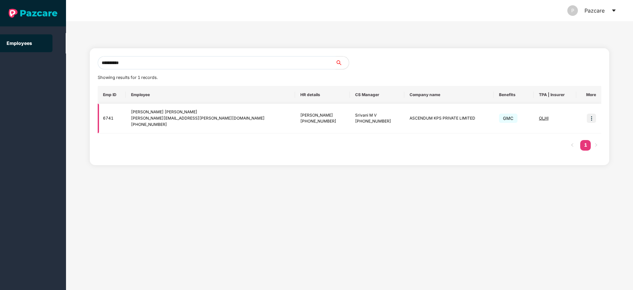
type input "**********"
click at [594, 118] on img at bounding box center [591, 118] width 9 height 9
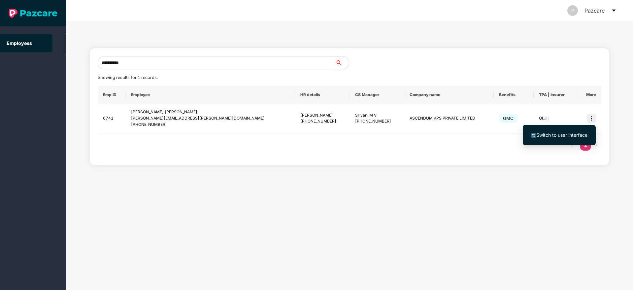
click at [555, 135] on span "Switch to user interface" at bounding box center [561, 135] width 51 height 6
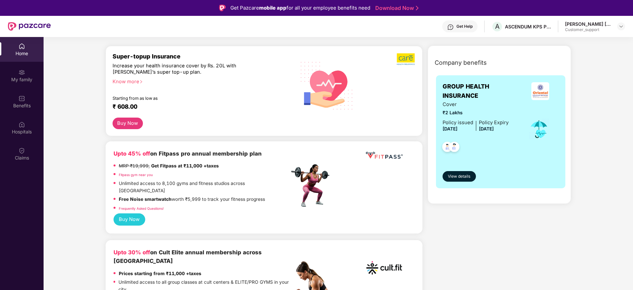
scroll to position [71, 0]
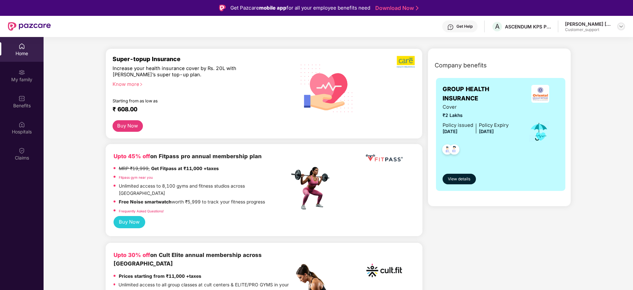
click at [622, 26] on img at bounding box center [620, 26] width 5 height 5
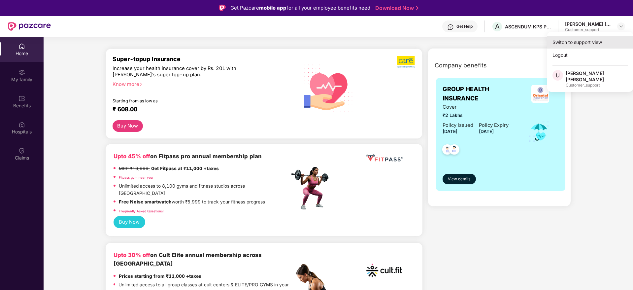
click at [594, 43] on div "Switch to support view" at bounding box center [590, 42] width 86 height 13
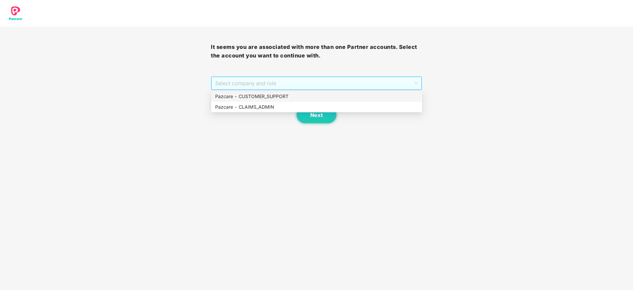
click at [348, 84] on span "Select company and role" at bounding box center [316, 83] width 202 height 13
click at [291, 98] on div "Pazcare - CUSTOMER_SUPPORT" at bounding box center [316, 96] width 203 height 7
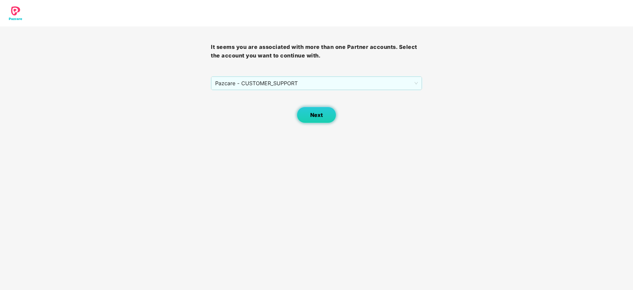
click at [307, 110] on button "Next" at bounding box center [317, 115] width 40 height 17
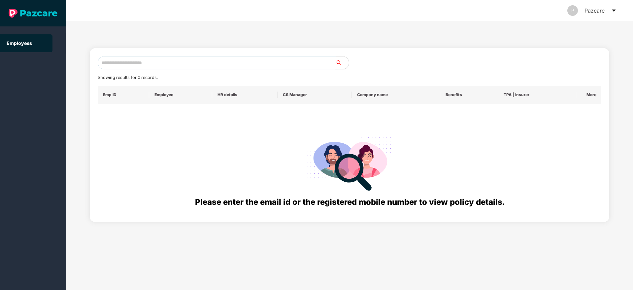
click at [160, 65] on input "text" at bounding box center [217, 62] width 238 height 13
paste input "**********"
click at [109, 63] on input "**********" at bounding box center [217, 62] width 238 height 13
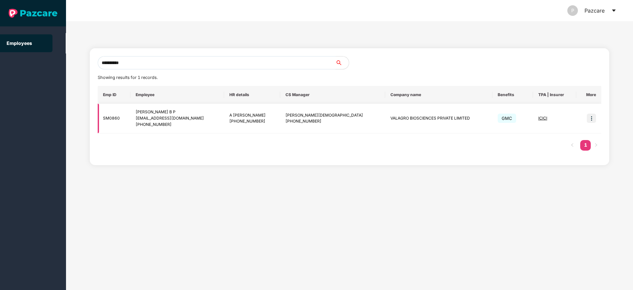
type input "**********"
click at [596, 118] on img at bounding box center [591, 118] width 9 height 9
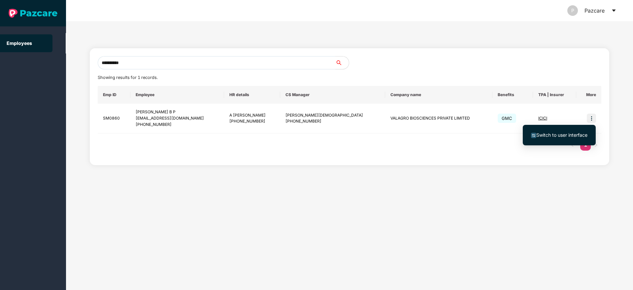
click at [553, 137] on span "Switch to user interface" at bounding box center [561, 135] width 51 height 6
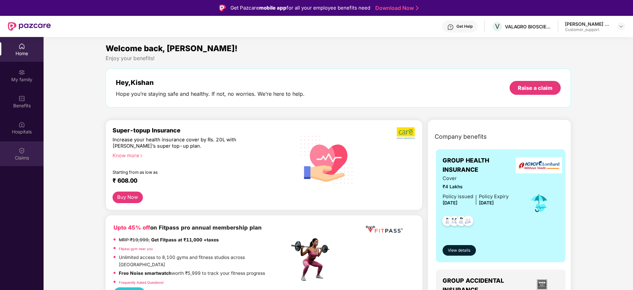
click at [25, 151] on div "Claims" at bounding box center [22, 153] width 44 height 25
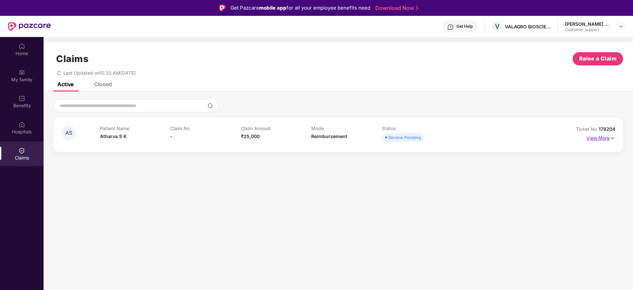
click at [614, 137] on img at bounding box center [613, 137] width 6 height 7
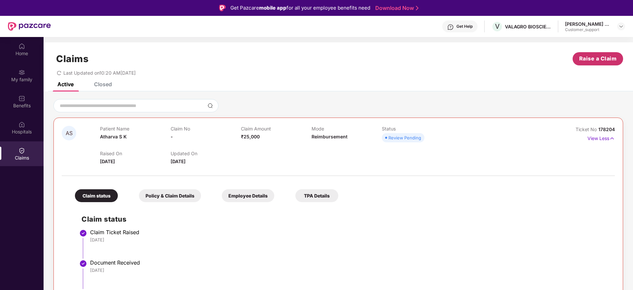
click at [590, 56] on span "Raise a Claim" at bounding box center [598, 58] width 38 height 8
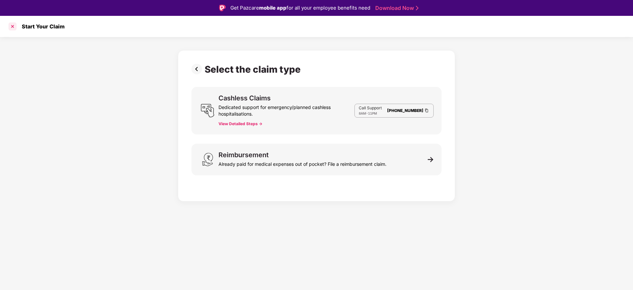
click at [10, 25] on div at bounding box center [12, 26] width 11 height 11
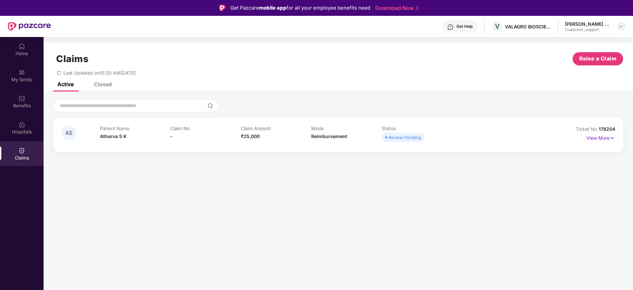
click at [620, 25] on img at bounding box center [620, 26] width 5 height 5
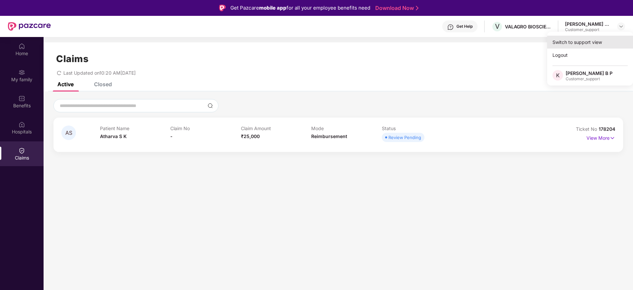
click at [590, 44] on div "Switch to support view" at bounding box center [590, 42] width 86 height 13
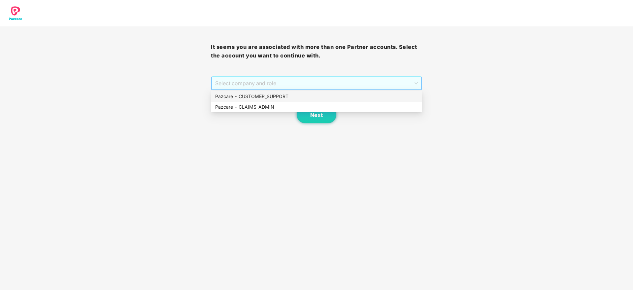
click at [342, 80] on span "Select company and role" at bounding box center [316, 83] width 202 height 13
click at [281, 95] on div "Pazcare - CUSTOMER_SUPPORT" at bounding box center [316, 96] width 203 height 7
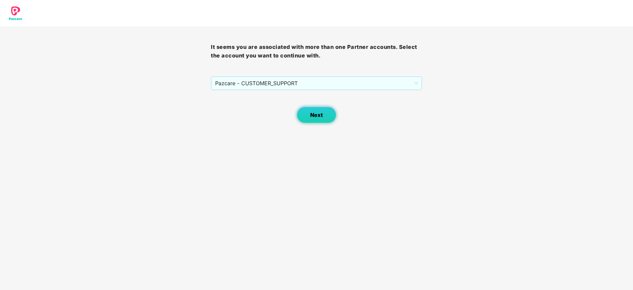
click at [307, 118] on button "Next" at bounding box center [317, 115] width 40 height 17
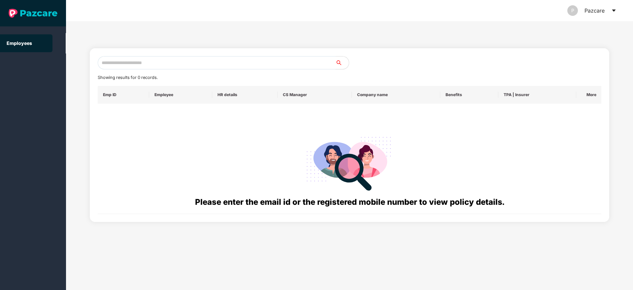
click at [146, 63] on input "text" at bounding box center [217, 62] width 238 height 13
paste input "**********"
click at [107, 64] on input "**********" at bounding box center [217, 62] width 238 height 13
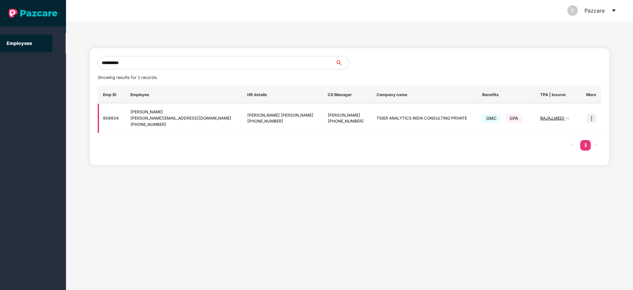
type input "**********"
click at [593, 118] on img at bounding box center [591, 118] width 9 height 9
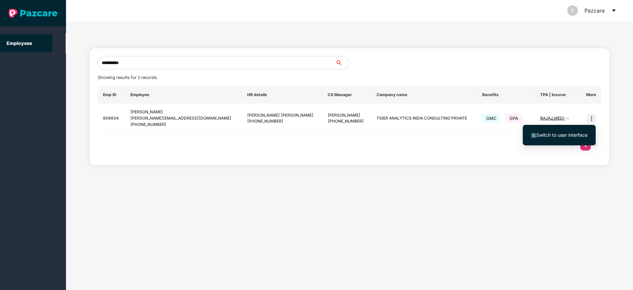
click at [560, 137] on span "Switch to user interface" at bounding box center [561, 135] width 51 height 6
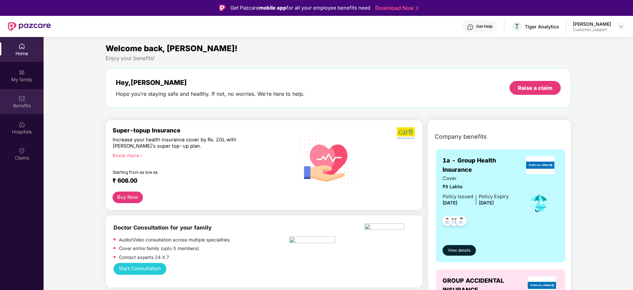
click at [25, 99] on div "Benefits" at bounding box center [22, 101] width 44 height 25
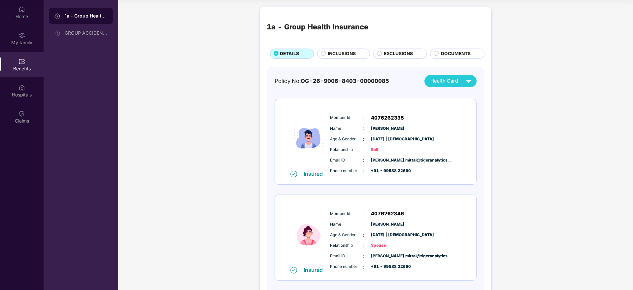
click at [337, 51] on span "INCLUSIONS" at bounding box center [342, 53] width 28 height 7
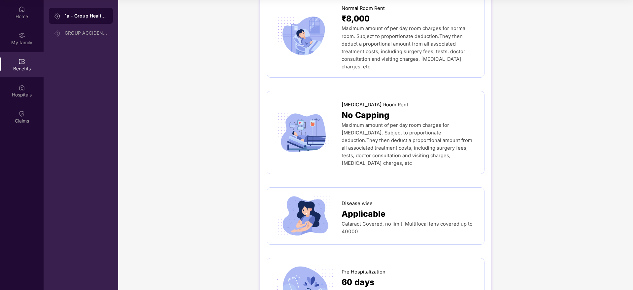
scroll to position [146, 0]
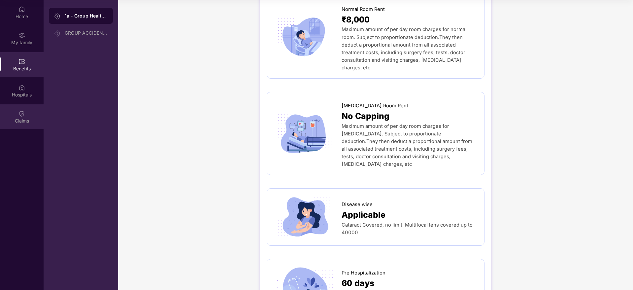
click at [26, 113] on div "Claims" at bounding box center [22, 116] width 44 height 25
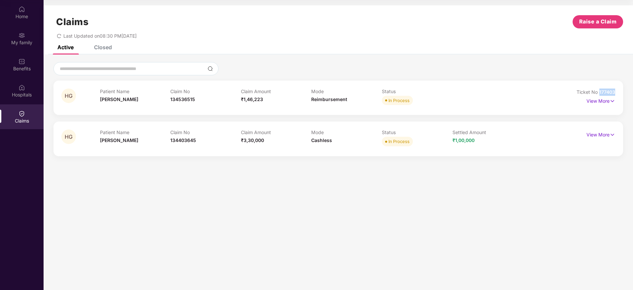
drag, startPoint x: 617, startPoint y: 93, endPoint x: 599, endPoint y: 94, distance: 17.8
click at [599, 94] on div "HG Patient Name Himani Gupta Claim No 134536515 Claim Amount ₹1,46,223 Mode Rei…" at bounding box center [338, 98] width 570 height 34
copy span "177403"
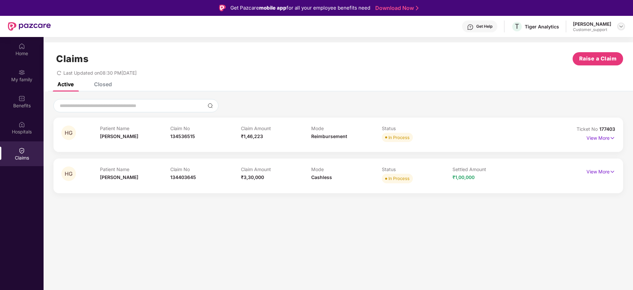
click at [618, 24] on div at bounding box center [621, 26] width 8 height 8
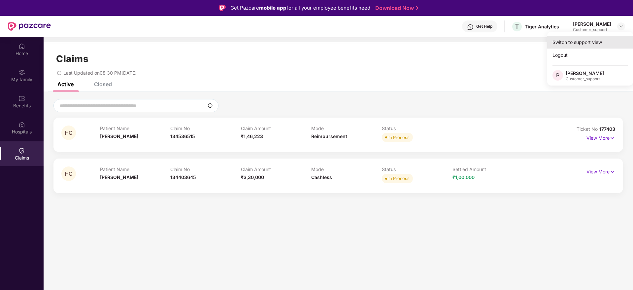
click at [580, 46] on div "Switch to support view" at bounding box center [590, 42] width 86 height 13
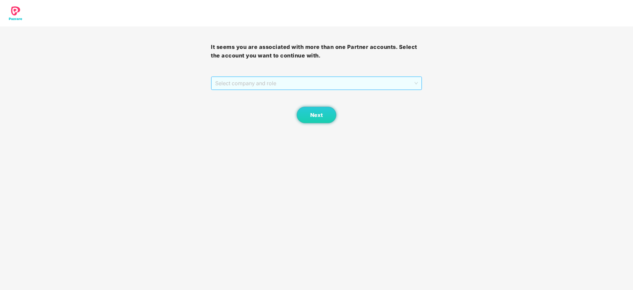
click at [328, 80] on span "Select company and role" at bounding box center [316, 83] width 202 height 13
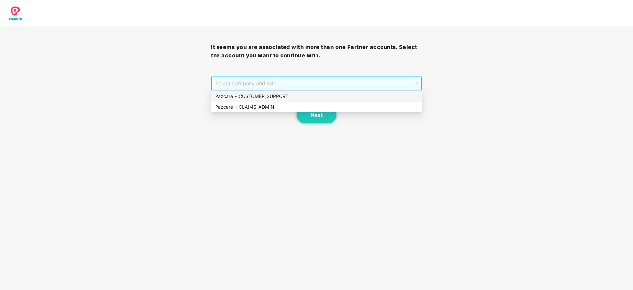
click at [277, 96] on div "Pazcare - CUSTOMER_SUPPORT" at bounding box center [316, 96] width 203 height 7
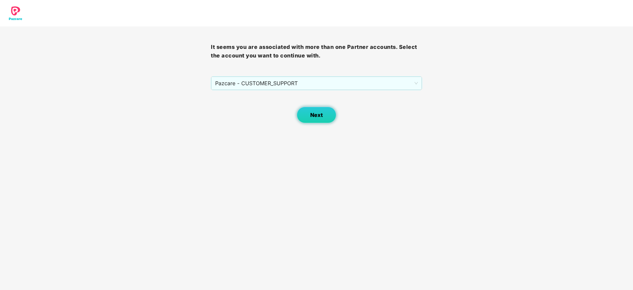
click at [311, 115] on span "Next" at bounding box center [316, 115] width 13 height 6
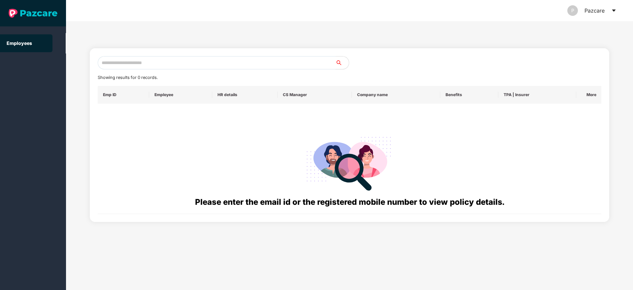
click at [162, 65] on input "text" at bounding box center [217, 62] width 238 height 13
paste input "**********"
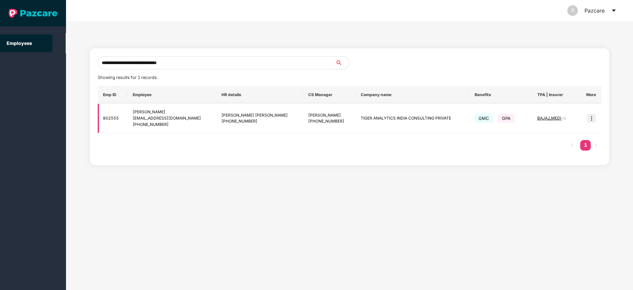
type input "**********"
click at [591, 121] on img at bounding box center [591, 118] width 9 height 9
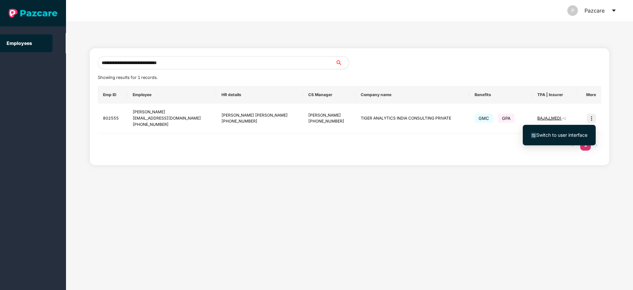
click at [559, 136] on span "Switch to user interface" at bounding box center [561, 135] width 51 height 6
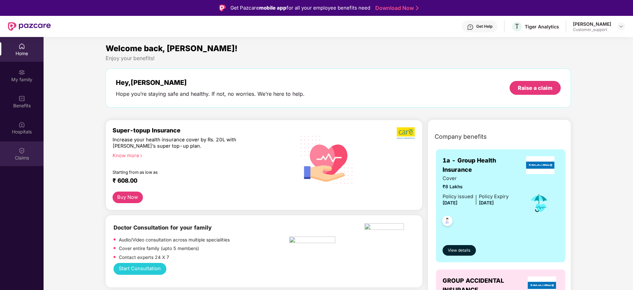
click at [21, 147] on img at bounding box center [21, 150] width 7 height 7
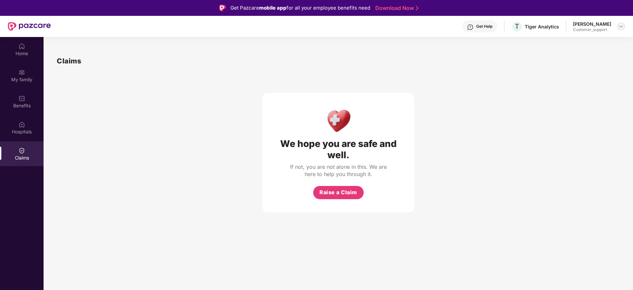
click at [620, 24] on img at bounding box center [620, 26] width 5 height 5
click at [575, 39] on div "Switch to support view" at bounding box center [590, 42] width 86 height 13
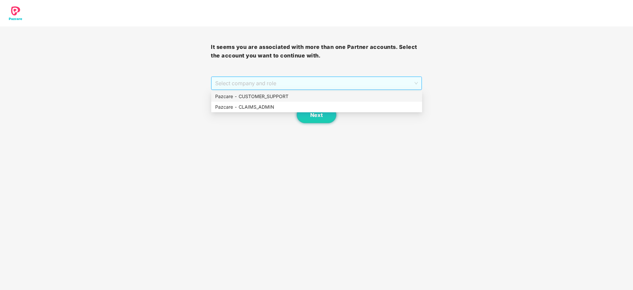
click at [307, 86] on span "Select company and role" at bounding box center [316, 83] width 202 height 13
click at [270, 98] on div "Pazcare - CUSTOMER_SUPPORT" at bounding box center [316, 96] width 203 height 7
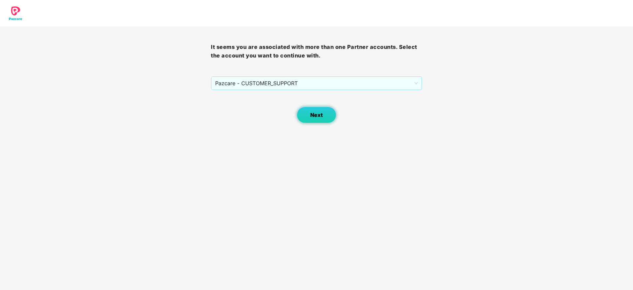
click at [309, 114] on button "Next" at bounding box center [317, 115] width 40 height 17
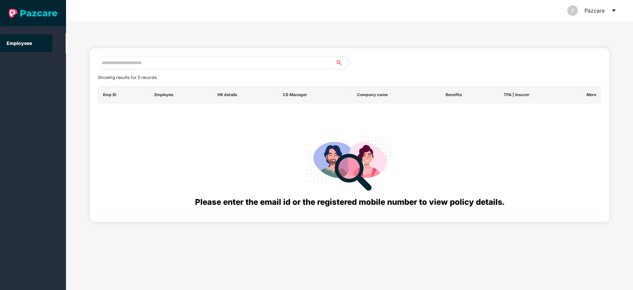
click at [119, 62] on input "text" at bounding box center [217, 62] width 238 height 13
paste input "**********"
click at [109, 63] on input "**********" at bounding box center [217, 62] width 238 height 13
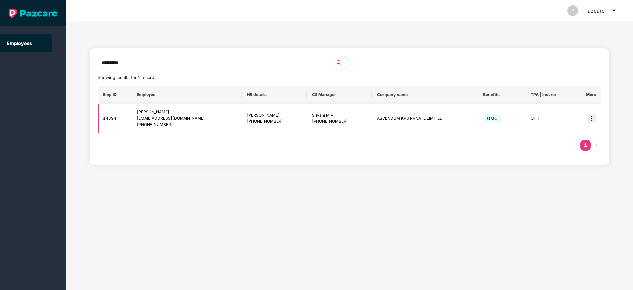
type input "**********"
click at [595, 118] on img at bounding box center [591, 118] width 9 height 9
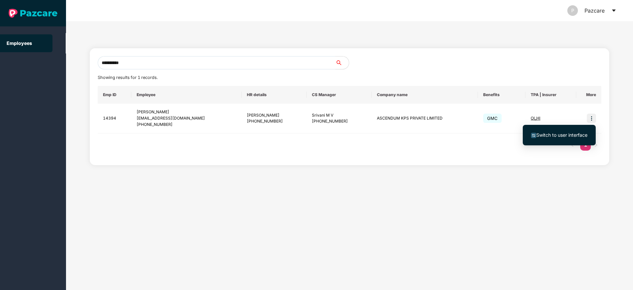
click at [560, 136] on span "Switch to user interface" at bounding box center [561, 135] width 51 height 6
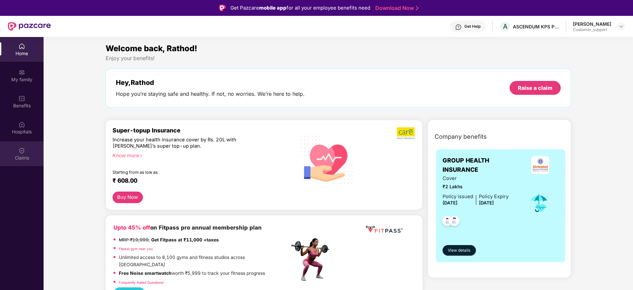
click at [20, 149] on img at bounding box center [21, 150] width 7 height 7
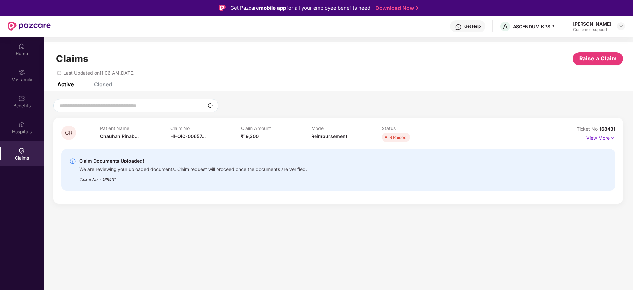
click at [613, 137] on img at bounding box center [613, 137] width 6 height 7
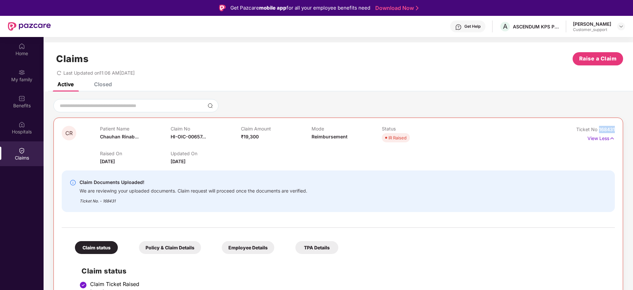
drag, startPoint x: 615, startPoint y: 130, endPoint x: 599, endPoint y: 131, distance: 16.2
click at [599, 131] on div "CR Patient Name Chauhan Rinab... Claim No HI-OIC-00657... Claim Amount ₹19,300 …" at bounding box center [338, 272] width 570 height 311
copy span "68431"
click at [619, 27] on img at bounding box center [620, 26] width 5 height 5
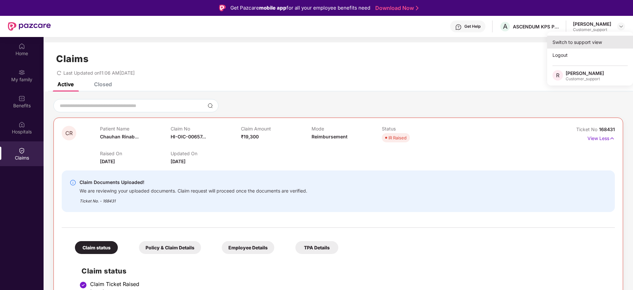
click at [595, 44] on div "Switch to support view" at bounding box center [590, 42] width 86 height 13
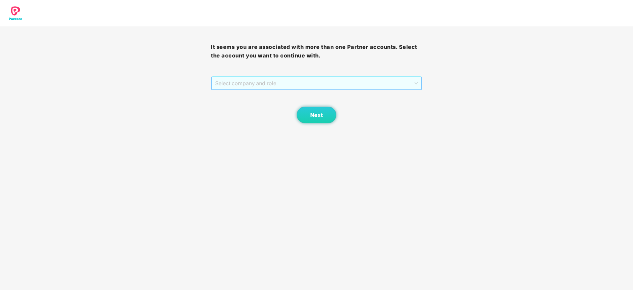
click at [343, 85] on span "Select company and role" at bounding box center [316, 83] width 202 height 13
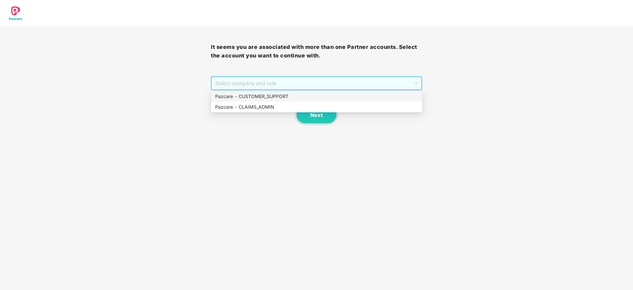
click at [299, 96] on div "Pazcare - CUSTOMER_SUPPORT" at bounding box center [316, 96] width 203 height 7
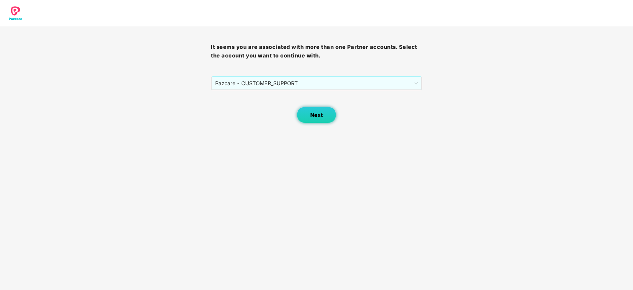
click at [318, 112] on span "Next" at bounding box center [316, 115] width 13 height 6
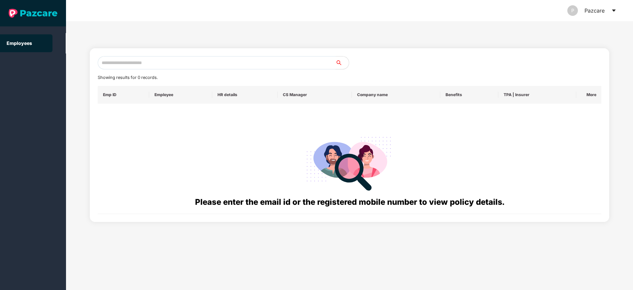
click at [143, 58] on input "text" at bounding box center [217, 62] width 238 height 13
paste input "**********"
click at [109, 62] on input "**********" at bounding box center [217, 62] width 238 height 13
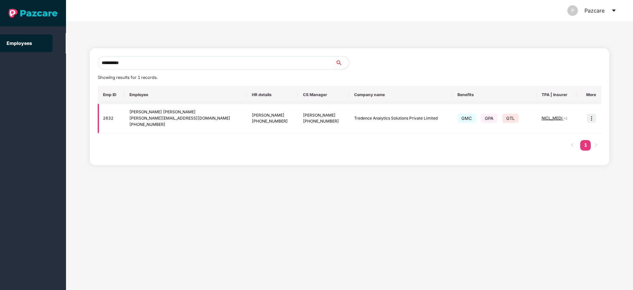
type input "**********"
click at [591, 117] on img at bounding box center [591, 118] width 9 height 9
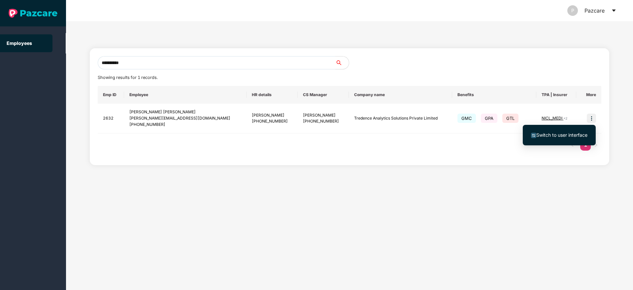
click at [554, 137] on span "Switch to user interface" at bounding box center [561, 135] width 51 height 6
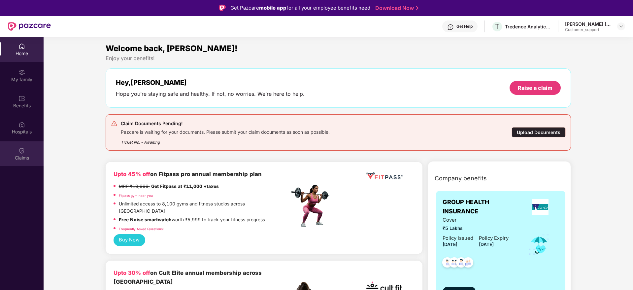
click at [18, 151] on img at bounding box center [21, 150] width 7 height 7
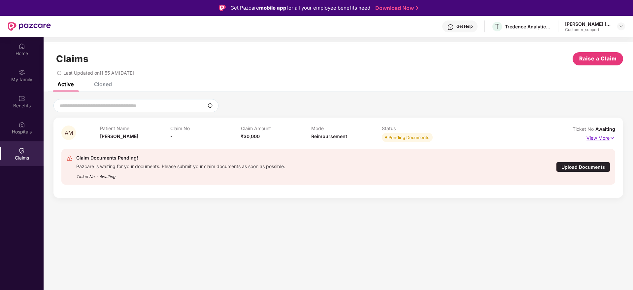
click at [615, 139] on div "AM Patient Name Azam Mulani Claim No - Claim Amount ₹30,000 Mode Reimbursement …" at bounding box center [338, 157] width 570 height 80
click at [611, 135] on img at bounding box center [613, 137] width 6 height 7
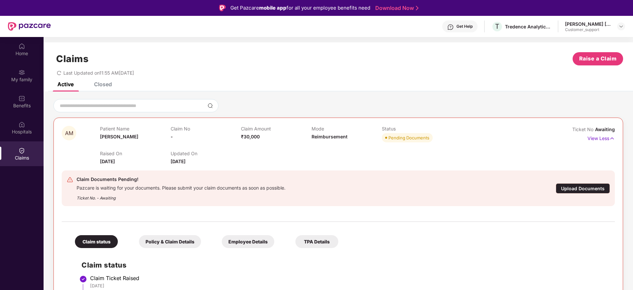
scroll to position [11, 0]
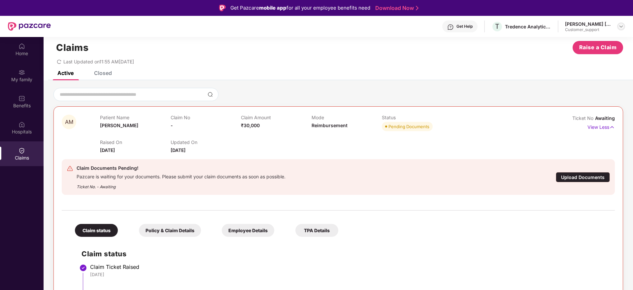
click at [617, 24] on div at bounding box center [621, 26] width 8 height 8
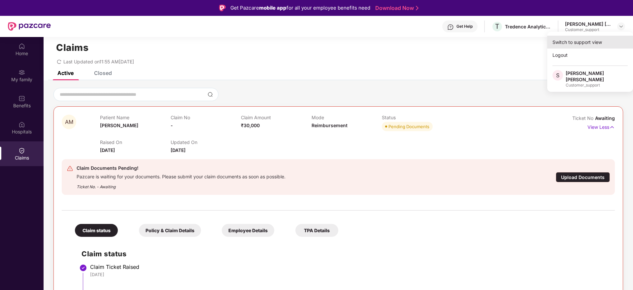
click at [583, 42] on div "Switch to support view" at bounding box center [590, 42] width 86 height 13
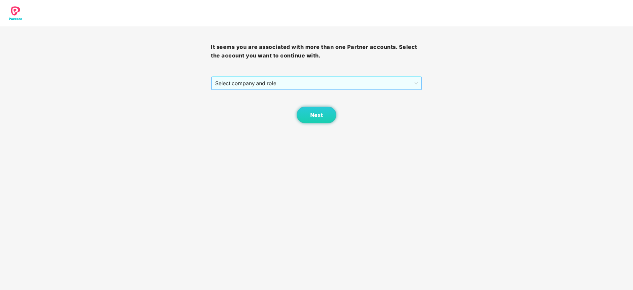
click at [351, 85] on span "Select company and role" at bounding box center [316, 83] width 202 height 13
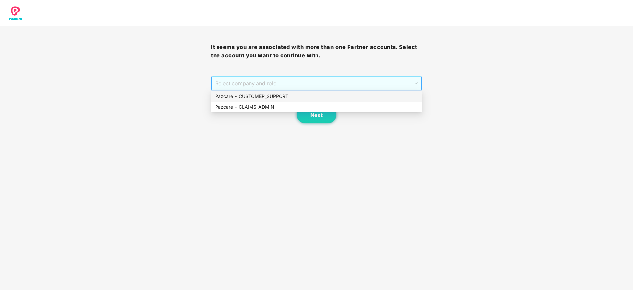
click at [293, 98] on div "Pazcare - CUSTOMER_SUPPORT" at bounding box center [316, 96] width 203 height 7
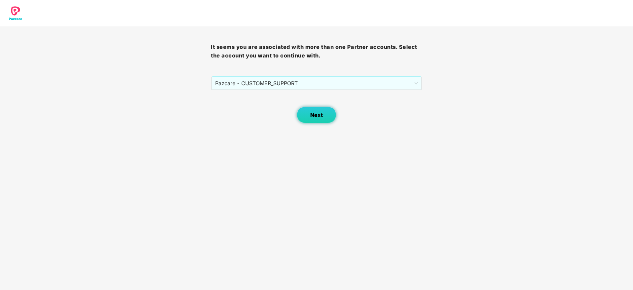
click at [318, 116] on span "Next" at bounding box center [316, 115] width 13 height 6
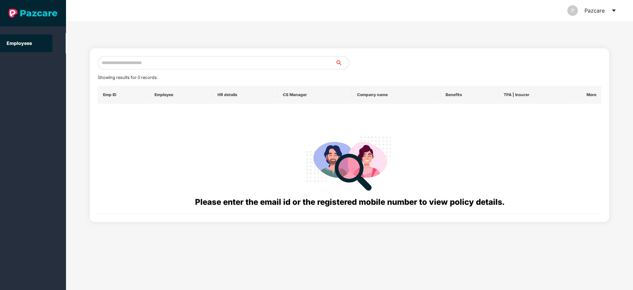
click at [140, 60] on input "text" at bounding box center [217, 62] width 238 height 13
paste input "**********"
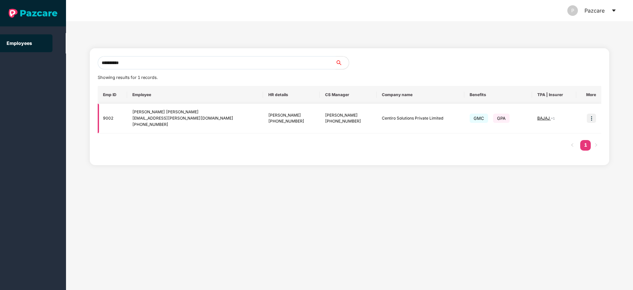
type input "**********"
click at [592, 121] on img at bounding box center [591, 118] width 9 height 9
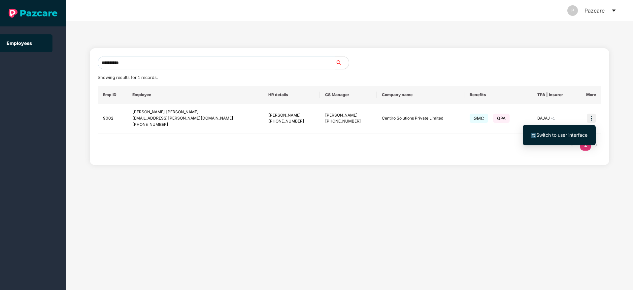
click at [545, 133] on span "Switch to user interface" at bounding box center [561, 135] width 51 height 6
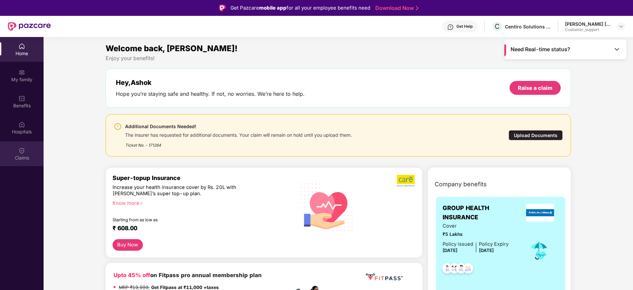
click at [22, 153] on img at bounding box center [21, 150] width 7 height 7
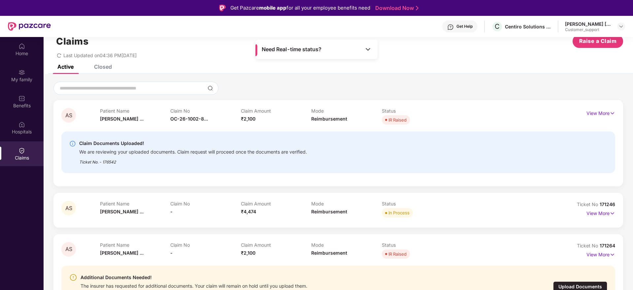
scroll to position [37, 0]
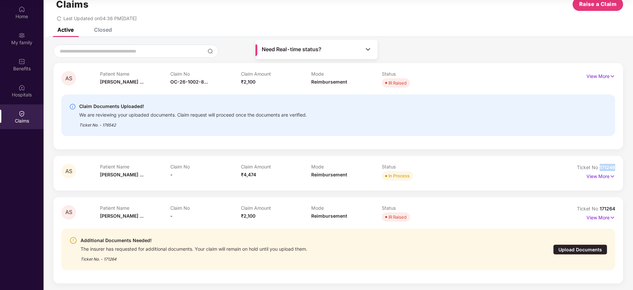
drag, startPoint x: 615, startPoint y: 164, endPoint x: 599, endPoint y: 166, distance: 16.7
click at [599, 166] on div "AS Patient Name Ashok Sonaji ... Claim No - Claim Amount ₹4,474 Mode Reimbursem…" at bounding box center [338, 173] width 570 height 34
click at [23, 12] on img at bounding box center [21, 9] width 7 height 7
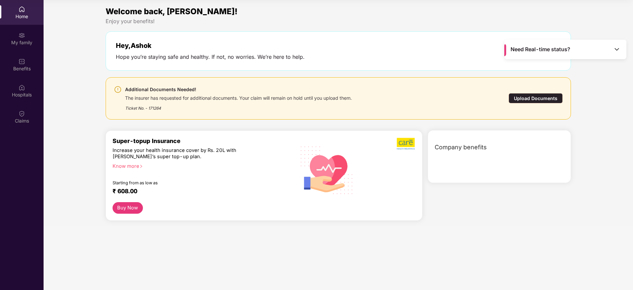
scroll to position [0, 0]
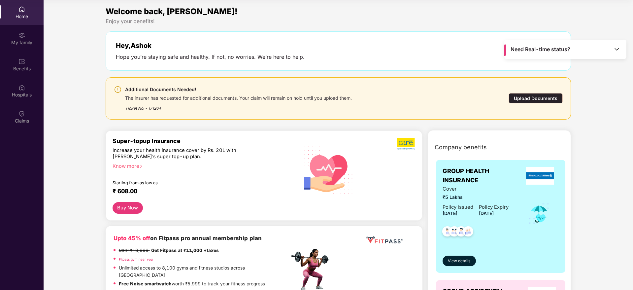
click at [522, 100] on div "Upload Documents" at bounding box center [536, 98] width 54 height 10
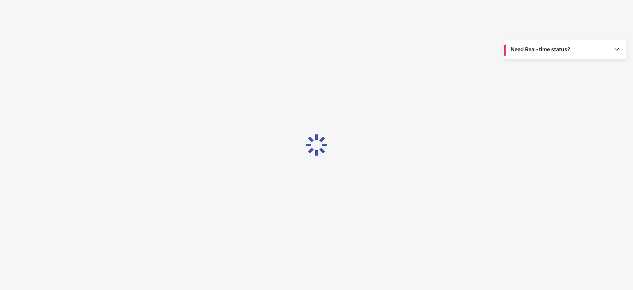
scroll to position [16, 0]
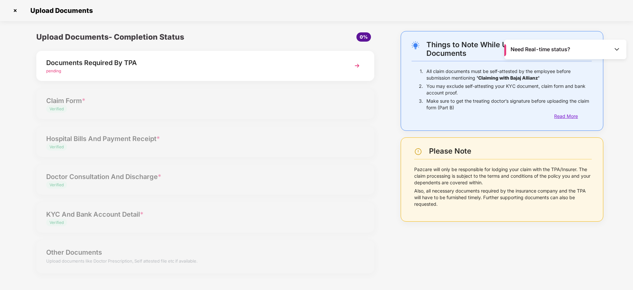
click at [559, 115] on div "Read More" at bounding box center [573, 116] width 38 height 7
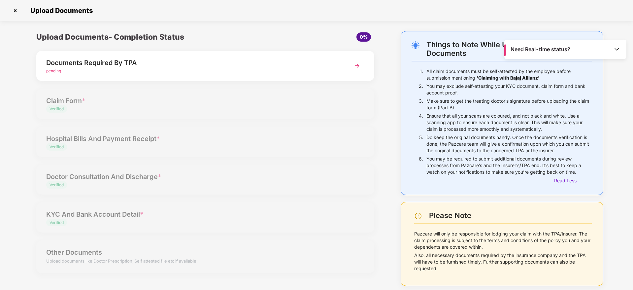
click at [363, 128] on div "Upload Documents- Completion Status 0% Documents Required By TPA pending Claim …" at bounding box center [205, 156] width 351 height 250
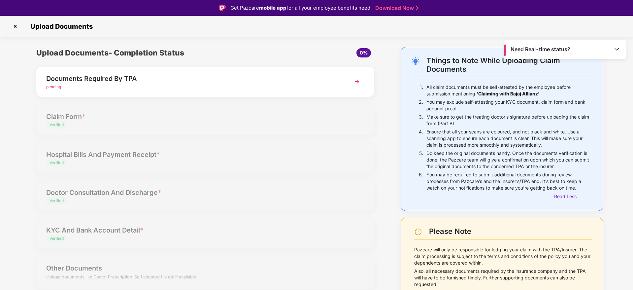
click at [618, 48] on img at bounding box center [616, 49] width 7 height 7
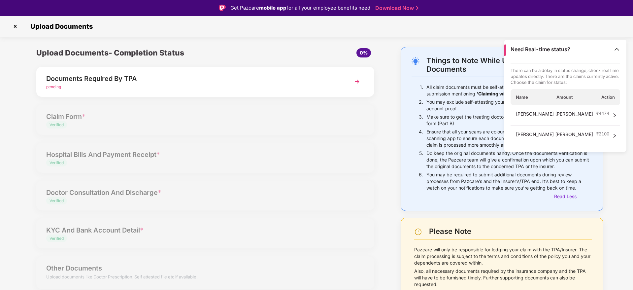
click at [358, 123] on div "Upload Documents- Completion Status 0% Documents Required By TPA pending Claim …" at bounding box center [205, 172] width 351 height 250
click at [14, 24] on img at bounding box center [15, 26] width 11 height 11
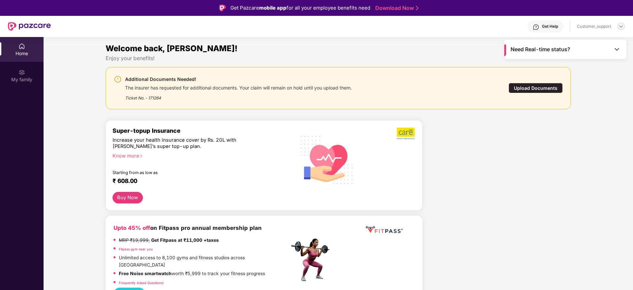
click at [620, 28] on img at bounding box center [620, 26] width 5 height 5
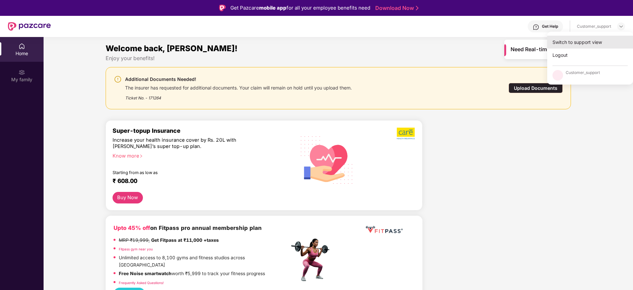
click at [571, 41] on div "Switch to support view" at bounding box center [590, 42] width 86 height 13
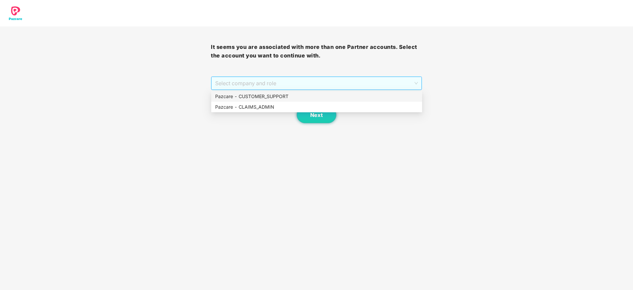
click at [368, 80] on span "Select company and role" at bounding box center [316, 83] width 202 height 13
click at [282, 95] on div "Pazcare - CUSTOMER_SUPPORT" at bounding box center [316, 96] width 203 height 7
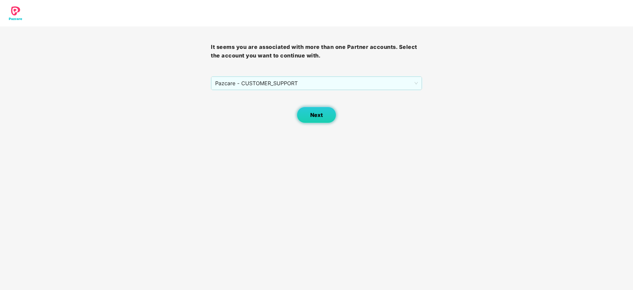
click at [316, 116] on span "Next" at bounding box center [316, 115] width 13 height 6
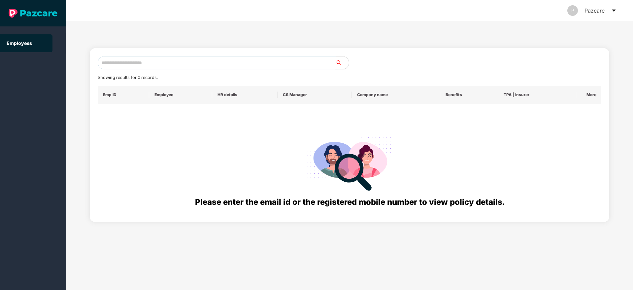
click at [132, 60] on input "text" at bounding box center [217, 62] width 238 height 13
paste input "**********"
type input "*"
click at [111, 64] on input "text" at bounding box center [217, 62] width 238 height 13
paste input "**********"
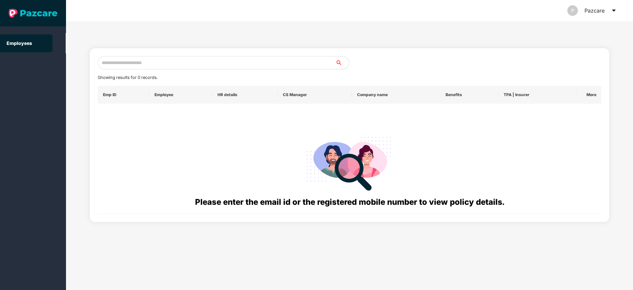
type input "**********"
click at [121, 63] on input "text" at bounding box center [217, 62] width 238 height 13
paste input "**********"
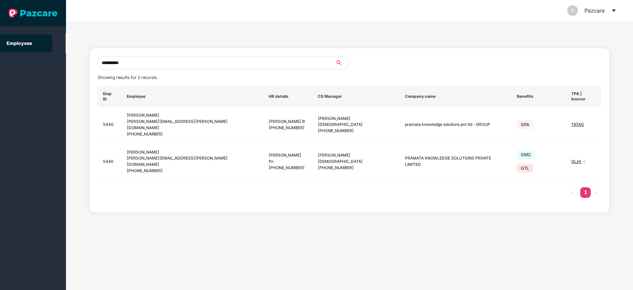
click at [140, 62] on input "**********" at bounding box center [217, 62] width 238 height 13
type input "*"
paste input "**********"
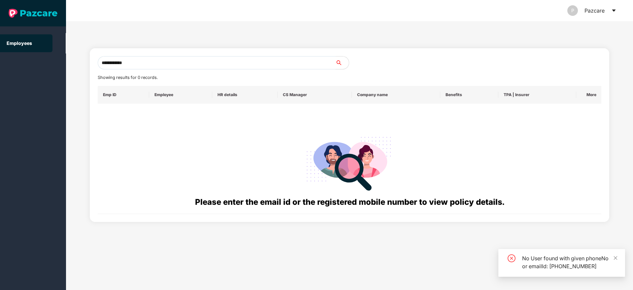
click at [109, 63] on input "**********" at bounding box center [217, 62] width 238 height 13
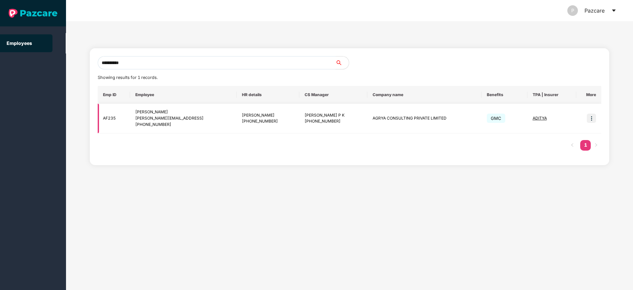
type input "**********"
click at [594, 120] on img at bounding box center [591, 118] width 9 height 9
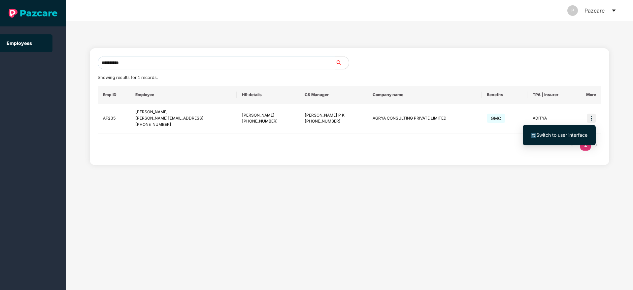
click at [568, 133] on span "Switch to user interface" at bounding box center [561, 135] width 51 height 6
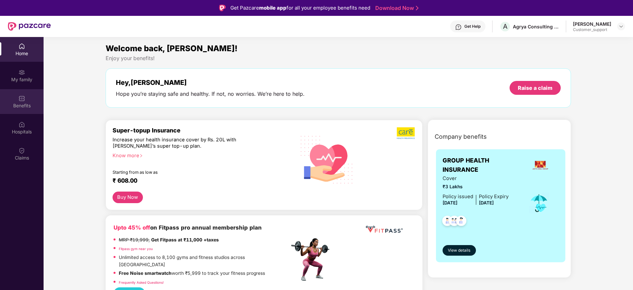
click at [22, 103] on div "Benefits" at bounding box center [22, 105] width 44 height 7
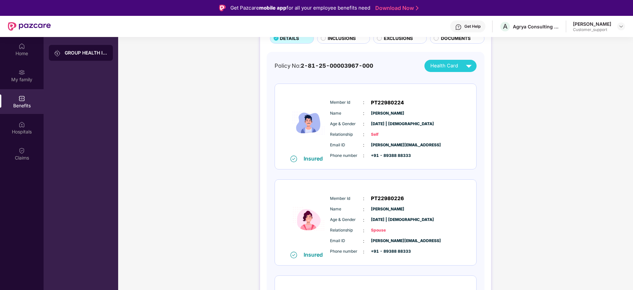
scroll to position [51, 0]
click at [455, 26] on img at bounding box center [458, 27] width 7 height 7
click at [620, 21] on div "[PERSON_NAME] Customer_support" at bounding box center [599, 27] width 52 height 12
click at [623, 24] on img at bounding box center [620, 26] width 5 height 5
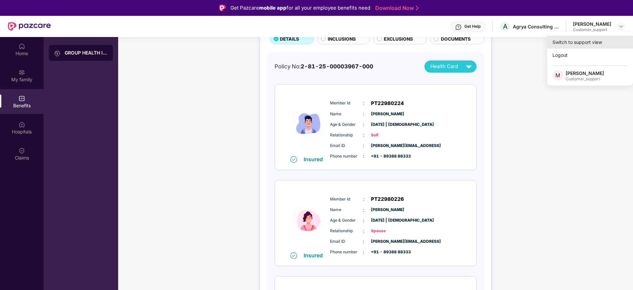
click at [579, 39] on div "Switch to support view" at bounding box center [590, 42] width 86 height 13
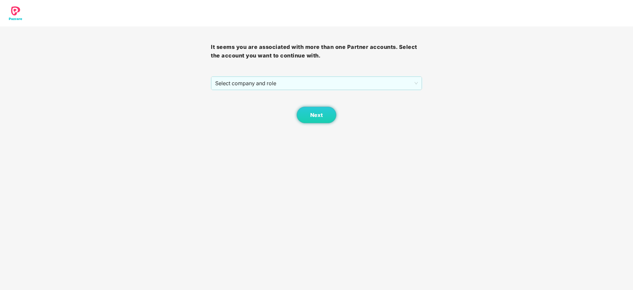
click at [374, 91] on div "Next" at bounding box center [316, 106] width 211 height 33
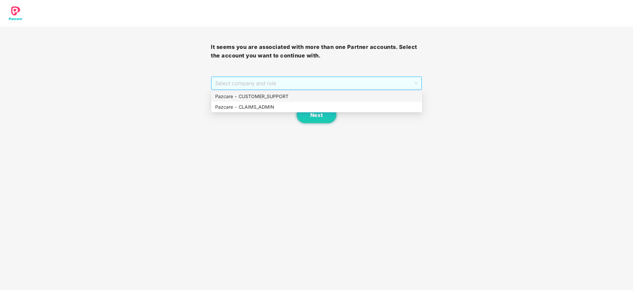
click at [373, 86] on span "Select company and role" at bounding box center [316, 83] width 202 height 13
click at [320, 95] on div "Pazcare - CUSTOMER_SUPPORT" at bounding box center [316, 96] width 203 height 7
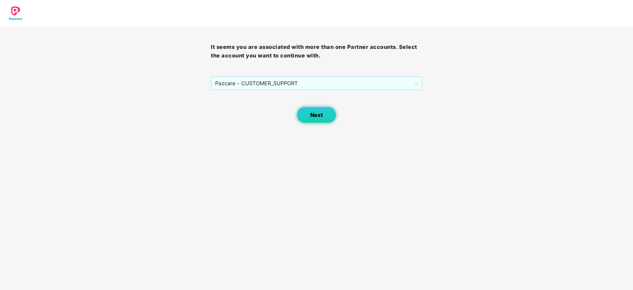
click at [319, 114] on span "Next" at bounding box center [316, 115] width 13 height 6
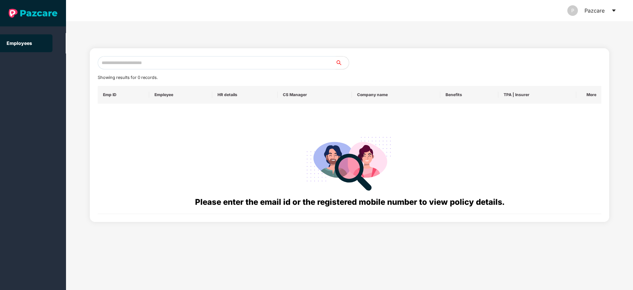
click at [172, 62] on input "text" at bounding box center [217, 62] width 238 height 13
paste input "**********"
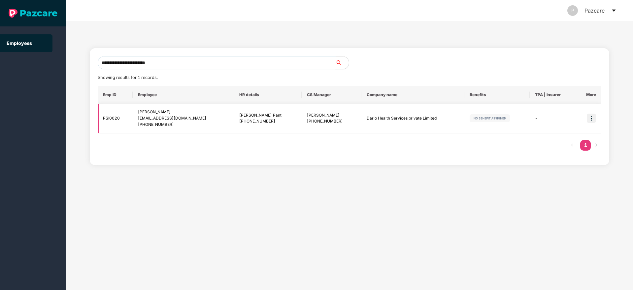
type input "**********"
click at [594, 120] on img at bounding box center [591, 118] width 9 height 9
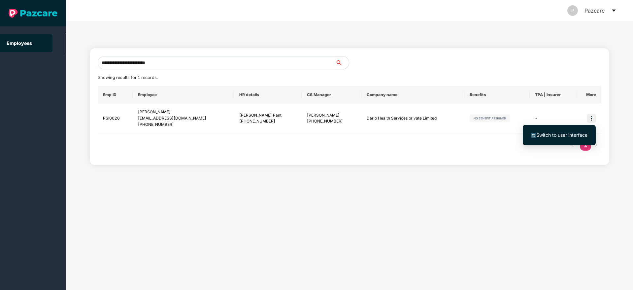
click at [564, 133] on span "Switch to user interface" at bounding box center [561, 135] width 51 height 6
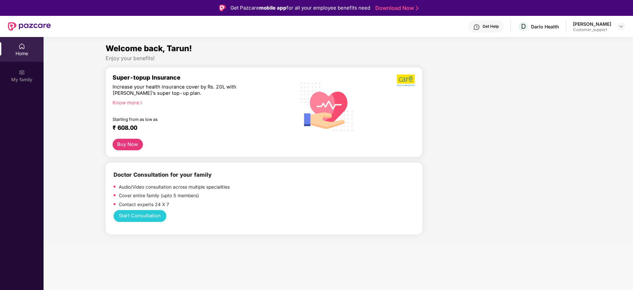
scroll to position [1, 0]
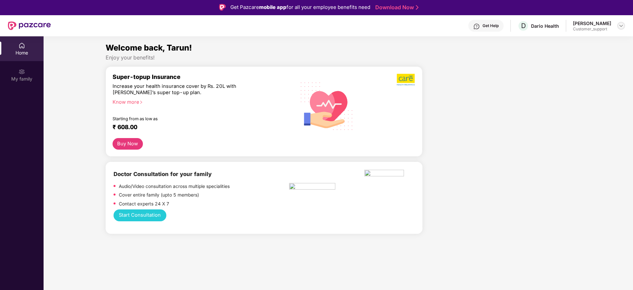
click at [622, 27] on img at bounding box center [620, 25] width 5 height 5
click at [588, 44] on div "Switch to support view" at bounding box center [590, 41] width 86 height 13
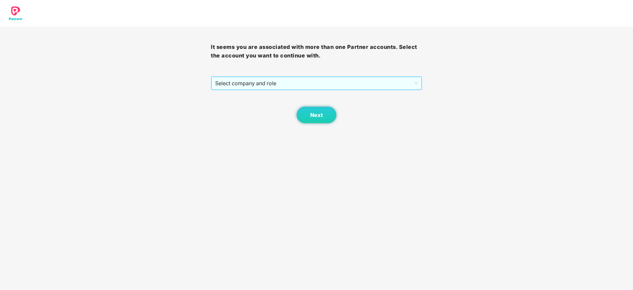
click at [388, 86] on span "Select company and role" at bounding box center [316, 83] width 202 height 13
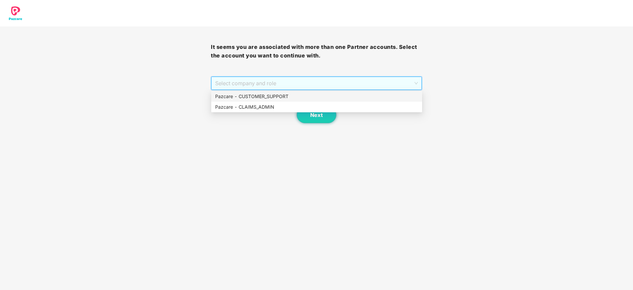
click at [302, 99] on div "Pazcare - CUSTOMER_SUPPORT" at bounding box center [316, 96] width 203 height 7
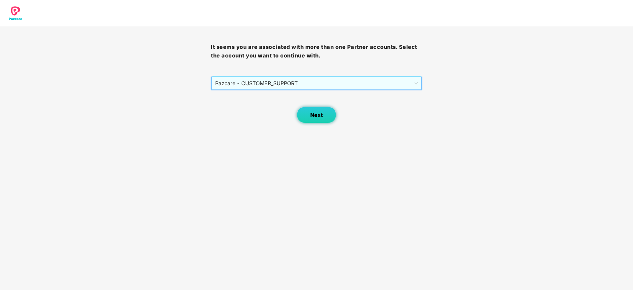
click at [317, 114] on span "Next" at bounding box center [316, 115] width 13 height 6
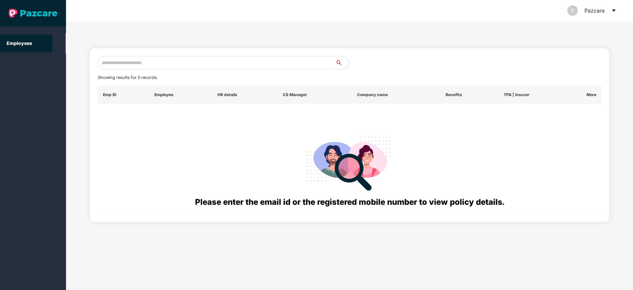
click at [181, 61] on input "text" at bounding box center [217, 62] width 238 height 13
paste input "**********"
click at [108, 61] on input "**********" at bounding box center [217, 62] width 238 height 13
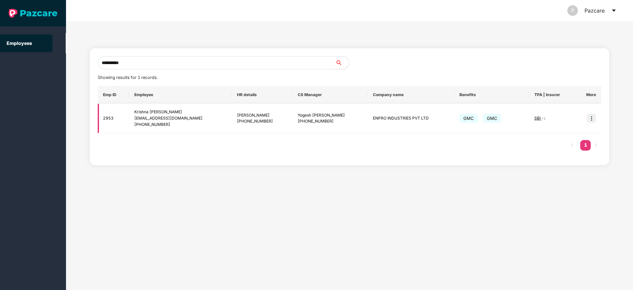
type input "**********"
click at [591, 119] on img at bounding box center [591, 118] width 9 height 9
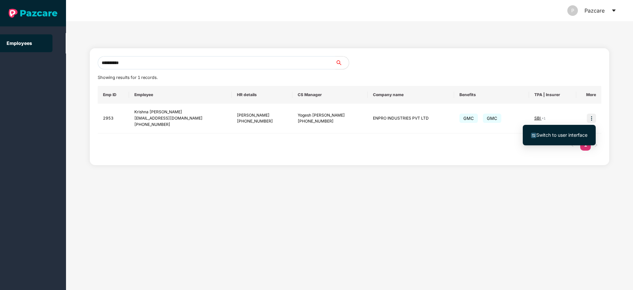
click at [558, 135] on span "Switch to user interface" at bounding box center [561, 135] width 51 height 6
